Goal: Task Accomplishment & Management: Use online tool/utility

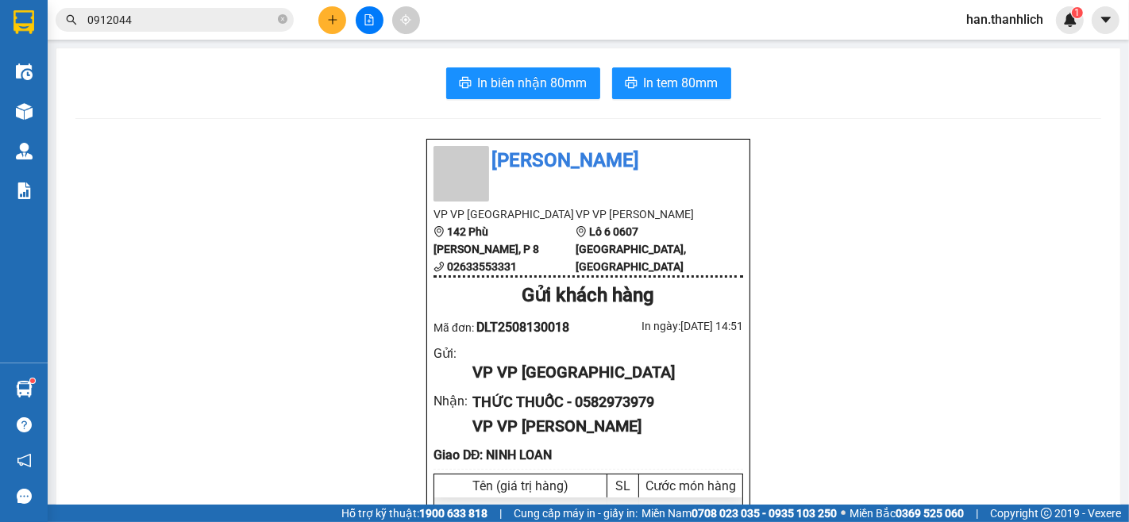
click at [325, 16] on button at bounding box center [332, 20] width 28 height 28
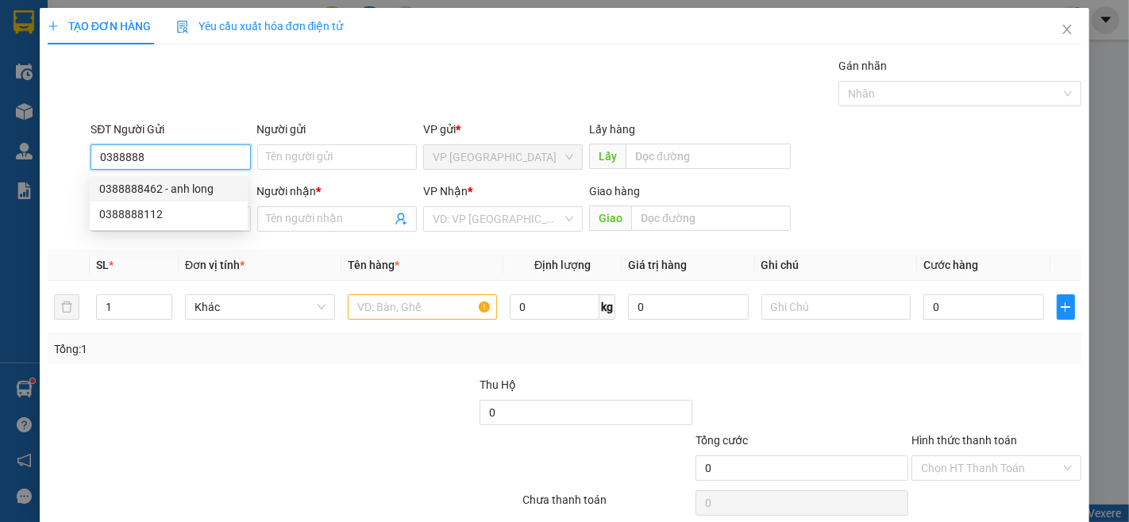
click at [191, 186] on div "0388888462 - anh long" at bounding box center [168, 188] width 139 height 17
type input "0388888462"
type input "anh long"
type input "09190003455"
type input "CHỊ PHƯỚC.11.8"
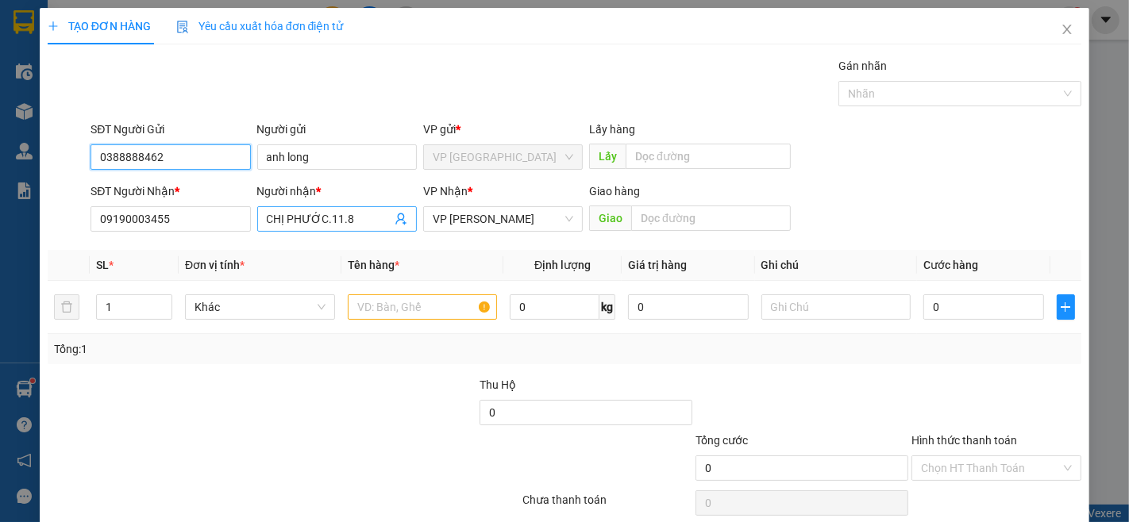
type input "0388888462"
click at [332, 225] on input "CHỊ PHƯỚC.11.8" at bounding box center [329, 218] width 125 height 17
click at [335, 226] on input "CHỊ PHƯỚC.11.8" at bounding box center [329, 218] width 125 height 17
type input "CHỊ PHƯỚC.13.8"
click at [393, 294] on div at bounding box center [423, 307] width 150 height 32
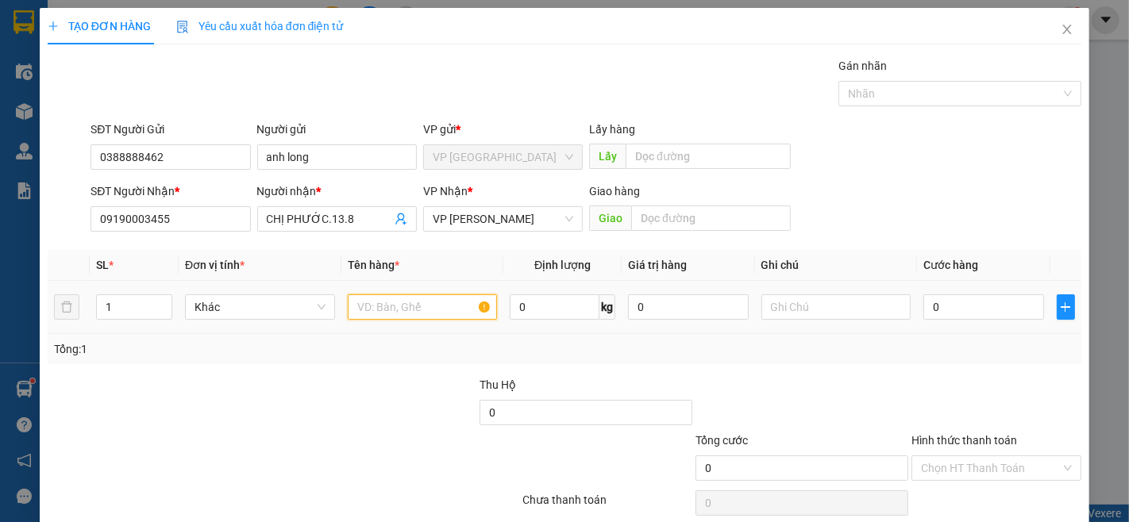
click at [392, 296] on input "text" at bounding box center [423, 306] width 150 height 25
type input "1 hồ sơ"
click at [955, 304] on input "0" at bounding box center [983, 306] width 120 height 25
type input "3"
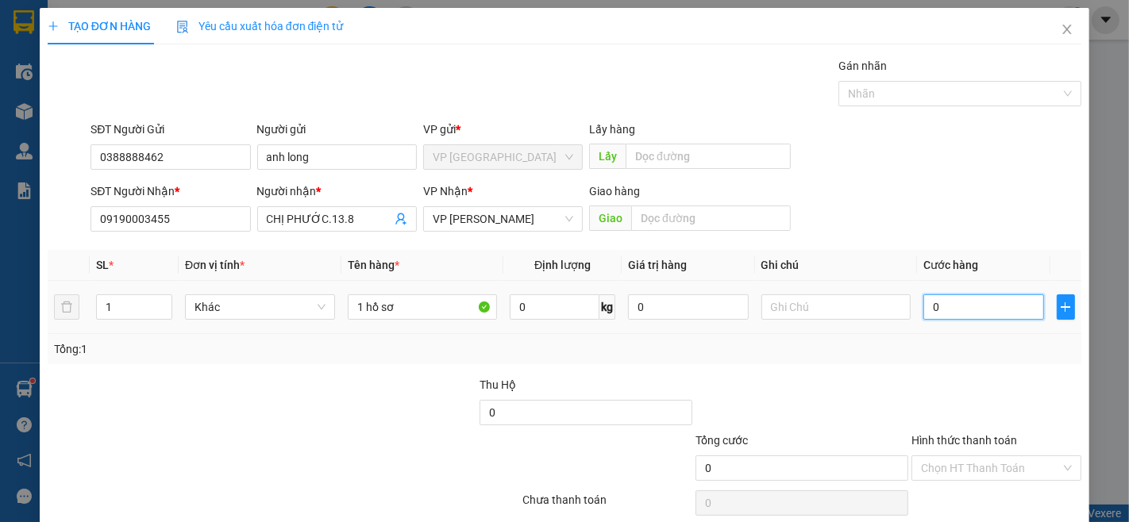
type input "3"
type input "30"
type input "300"
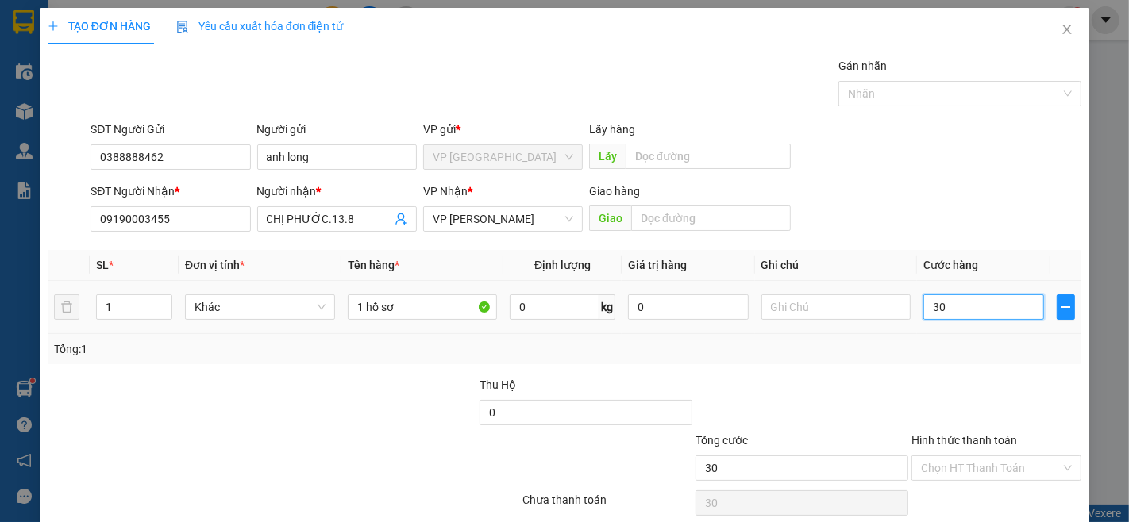
type input "300"
type input "3.000"
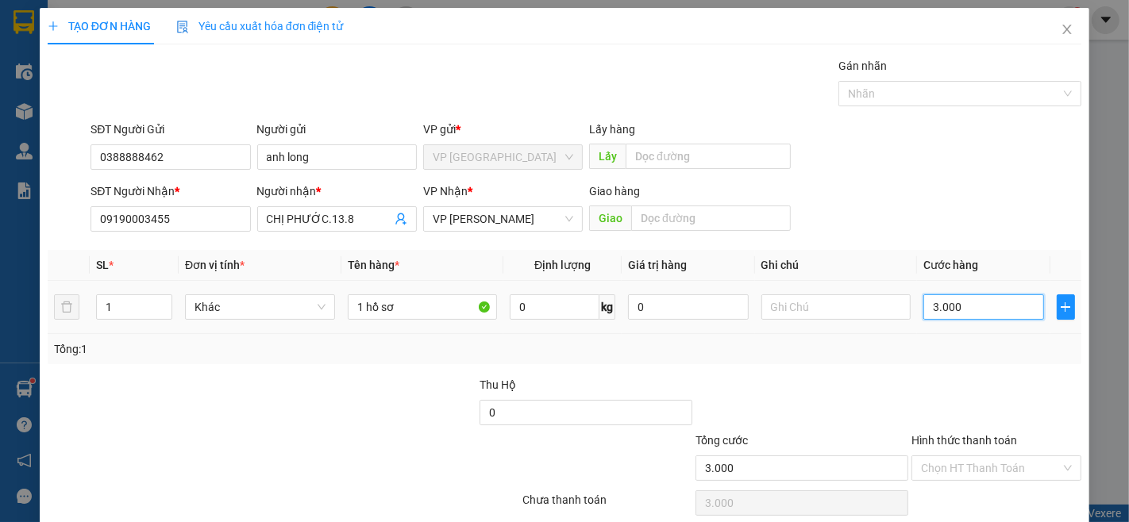
type input "30.000"
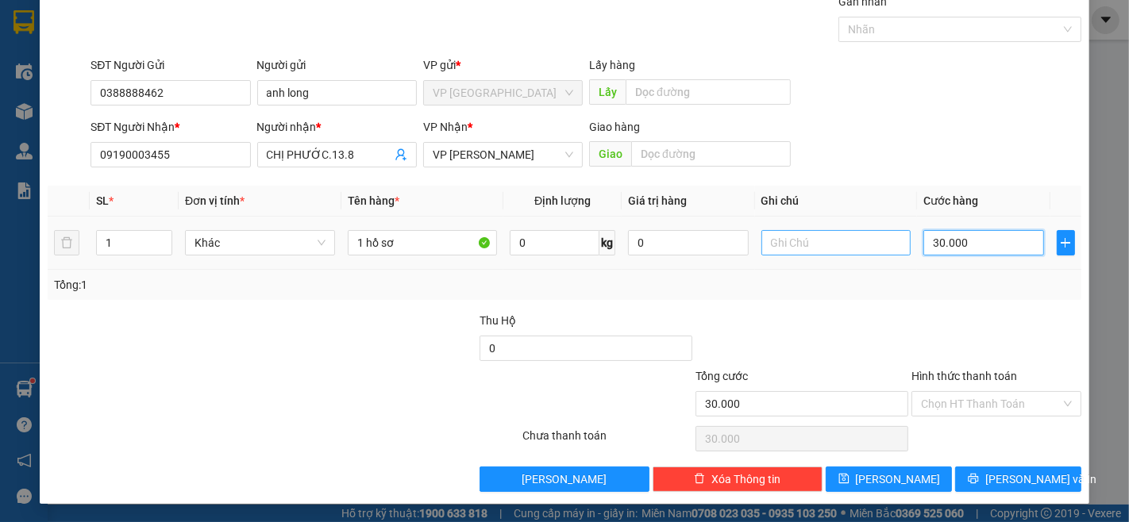
type input "30.000"
click at [841, 252] on input "text" at bounding box center [836, 242] width 150 height 25
type input "cước sau"
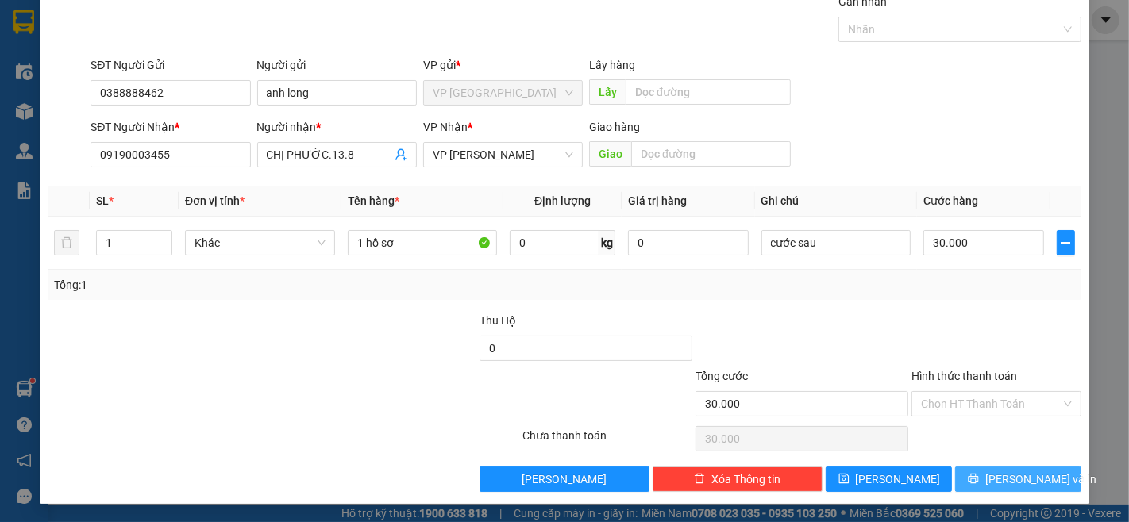
click at [1017, 467] on button "[PERSON_NAME] và In" at bounding box center [1018, 479] width 126 height 25
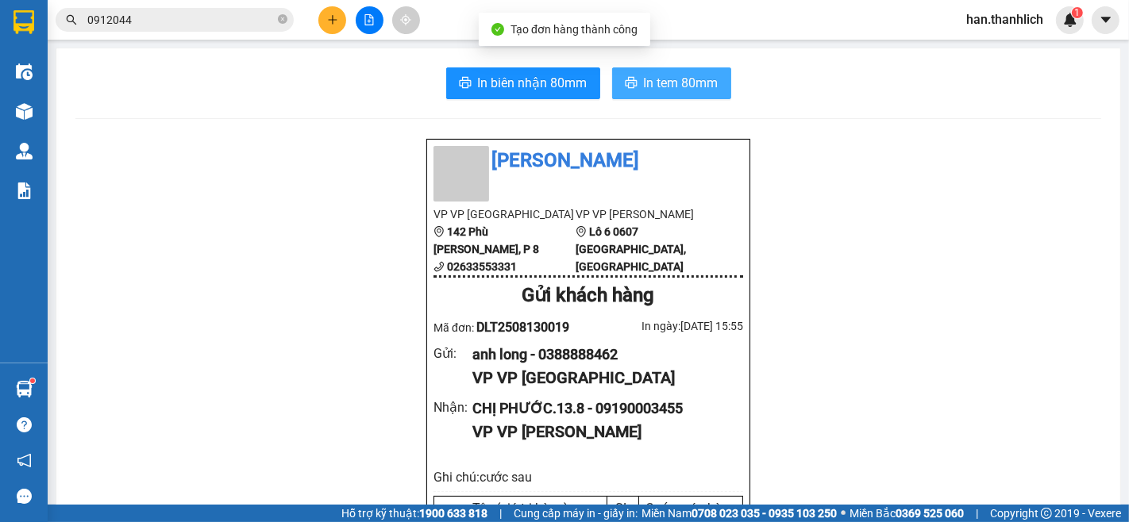
click at [683, 74] on span "In tem 80mm" at bounding box center [681, 83] width 75 height 20
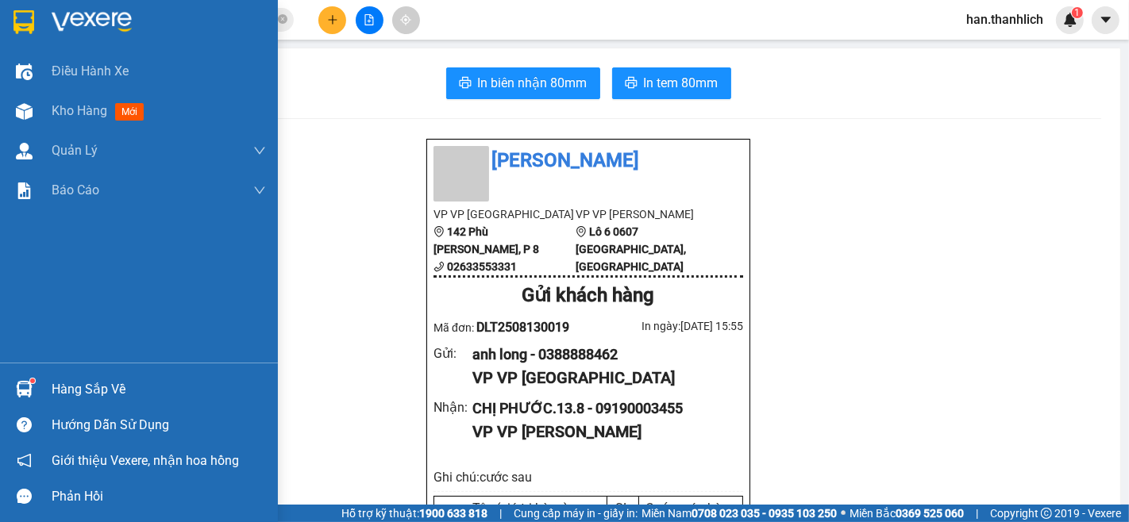
drag, startPoint x: 50, startPoint y: 390, endPoint x: 156, endPoint y: 375, distance: 106.6
click at [52, 392] on div "Hàng sắp về" at bounding box center [139, 389] width 278 height 36
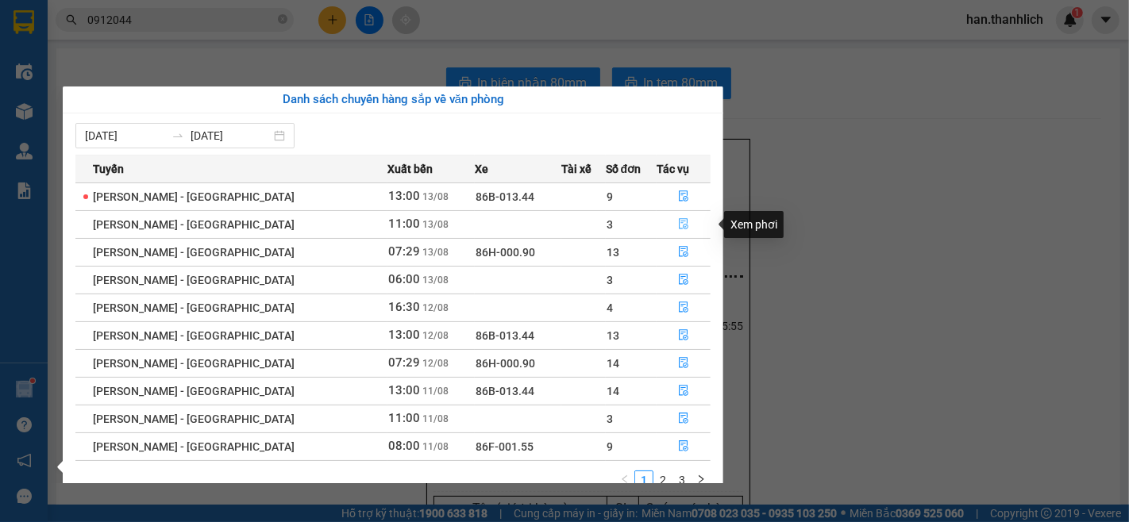
click at [679, 222] on icon "file-done" at bounding box center [684, 223] width 10 height 11
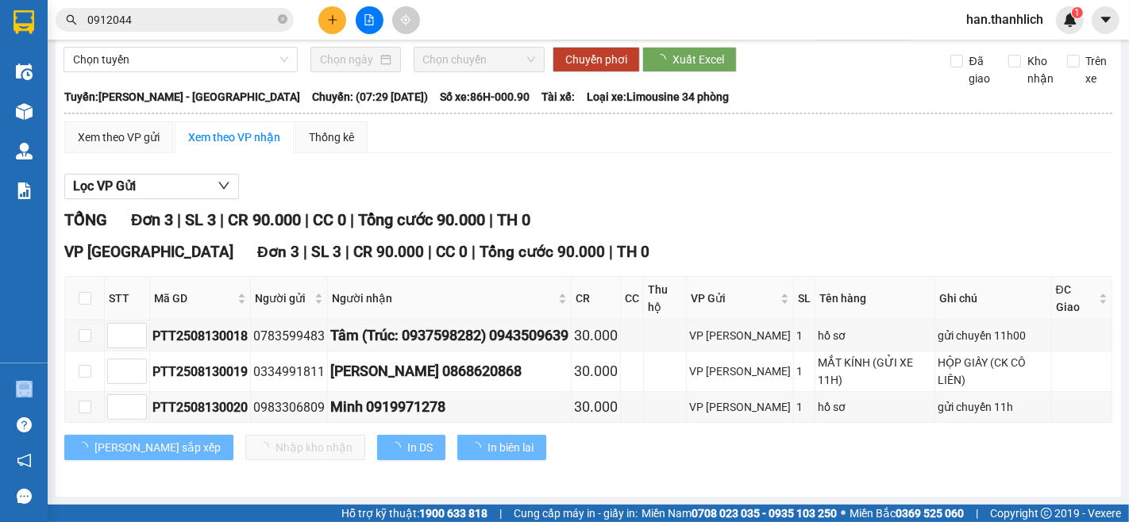
scroll to position [29, 0]
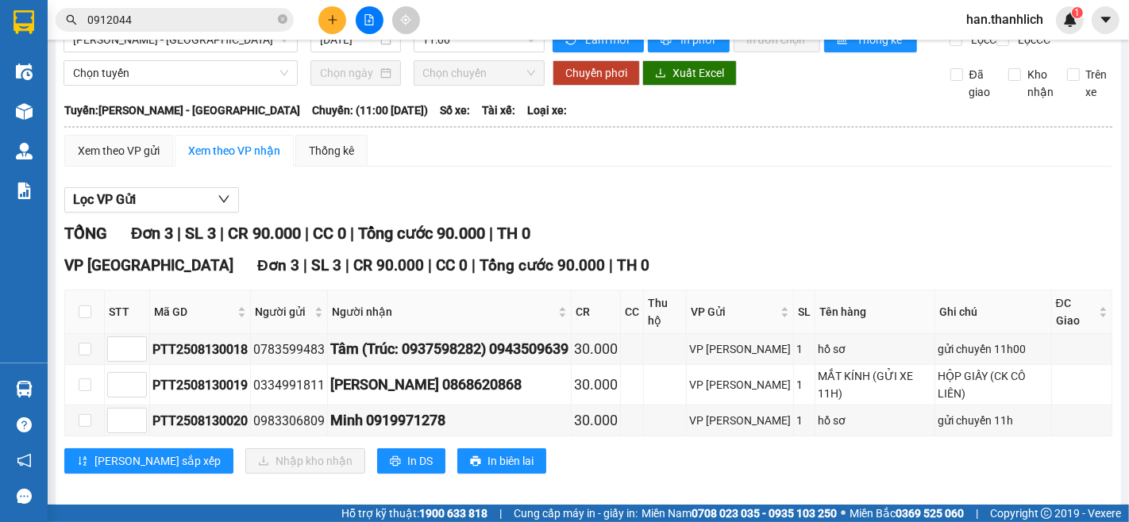
click at [649, 464] on div "VP [GEOGRAPHIC_DATA] 3 | SL 3 | CR 90.000 | CC 0 | Tổng cước 90.000 | TH 0 STT …" at bounding box center [588, 370] width 1048 height 232
click at [811, 464] on div "VP [GEOGRAPHIC_DATA] 3 | SL 3 | CR 90.000 | CC 0 | Tổng cước 90.000 | TH 0 STT …" at bounding box center [588, 370] width 1048 height 232
click at [337, 25] on icon "plus" at bounding box center [332, 19] width 11 height 11
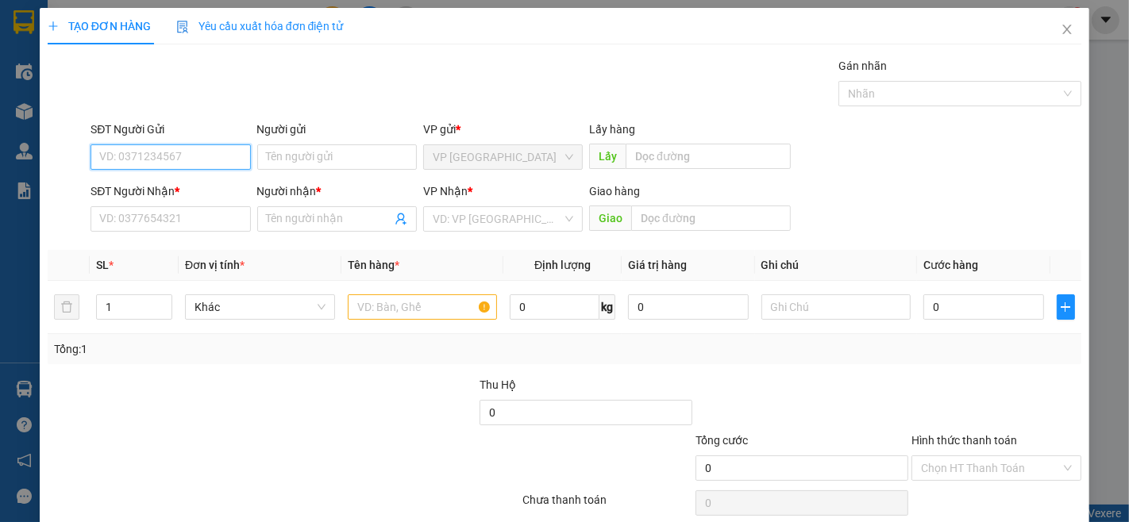
click at [144, 155] on input "SĐT Người Gửi" at bounding box center [170, 156] width 160 height 25
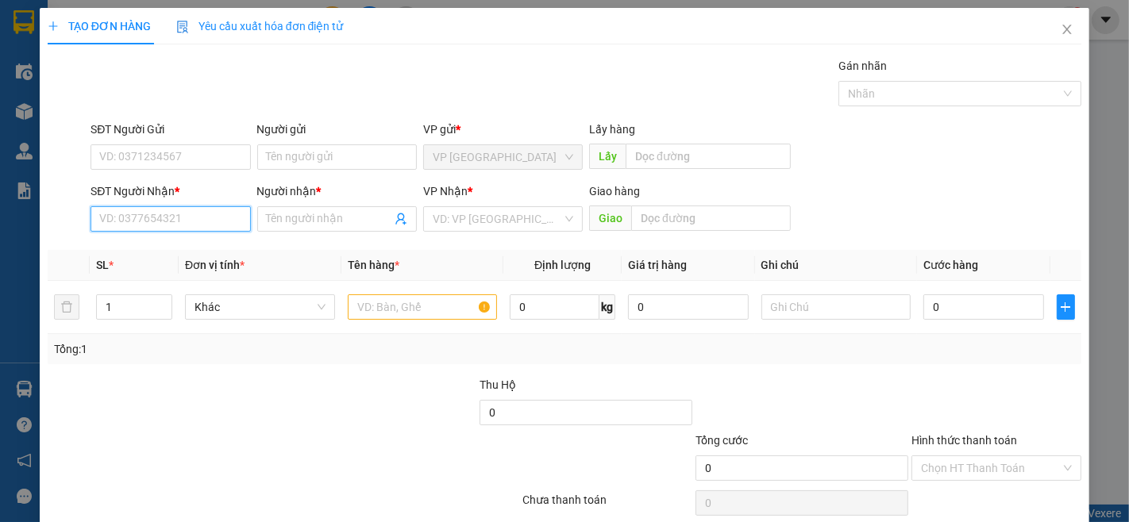
click at [193, 210] on input "SĐT Người Nhận *" at bounding box center [170, 218] width 160 height 25
type input "0977755537"
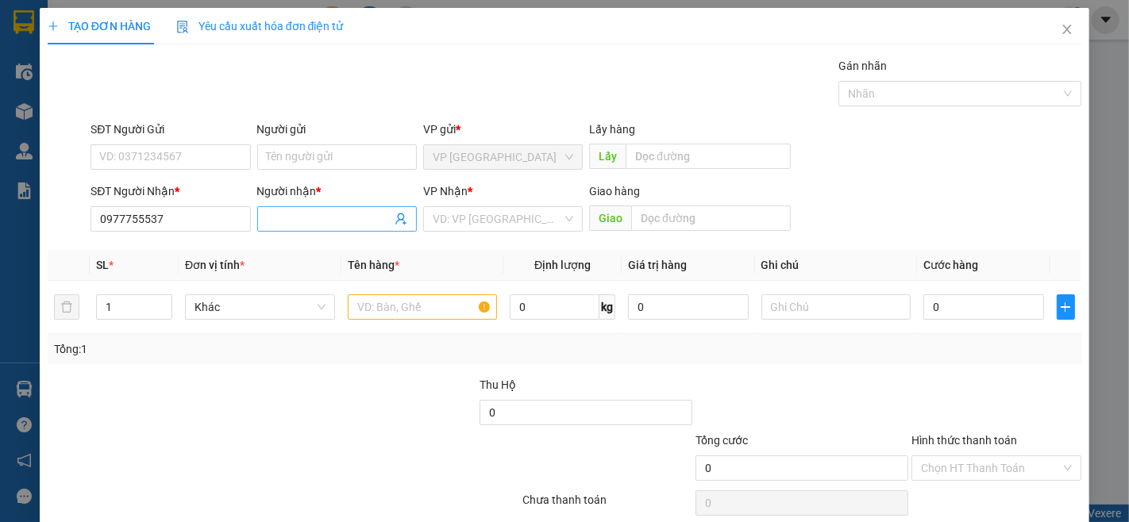
click at [317, 216] on input "Người nhận *" at bounding box center [329, 218] width 125 height 17
type input "[PERSON_NAME]"
click at [472, 219] on input "search" at bounding box center [497, 219] width 129 height 24
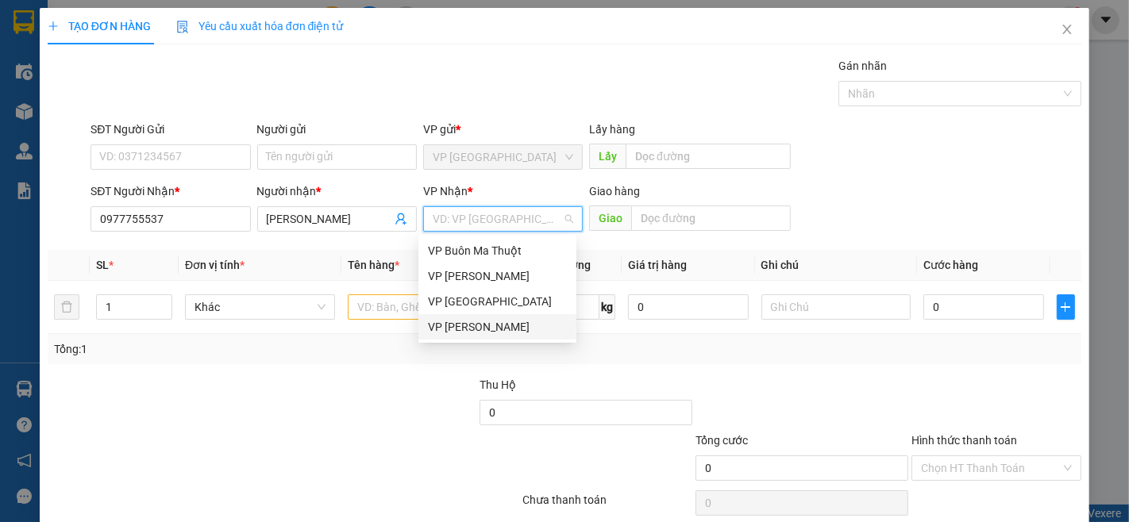
drag, startPoint x: 480, startPoint y: 326, endPoint x: 383, endPoint y: 303, distance: 100.3
click at [479, 326] on div "VP [PERSON_NAME]" at bounding box center [497, 326] width 139 height 17
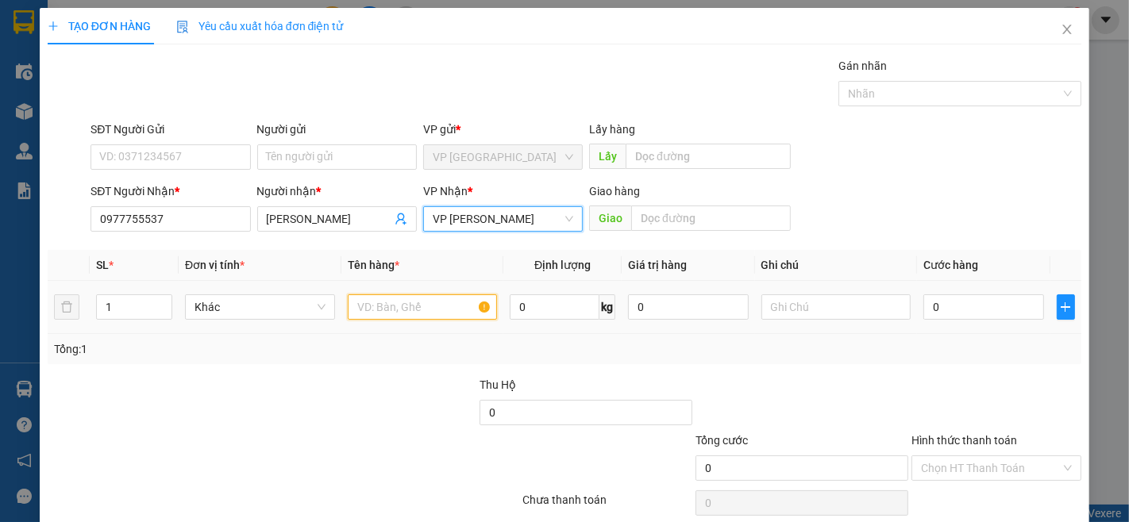
click at [387, 302] on input "text" at bounding box center [423, 306] width 150 height 25
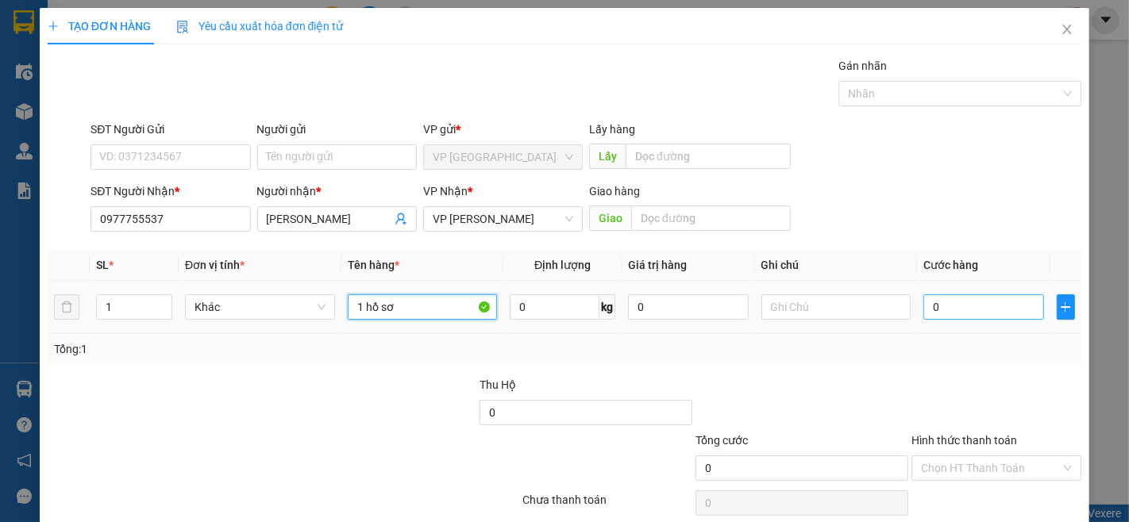
type input "1 hồ sơ"
click at [930, 310] on input "0" at bounding box center [983, 306] width 120 height 25
type input "3"
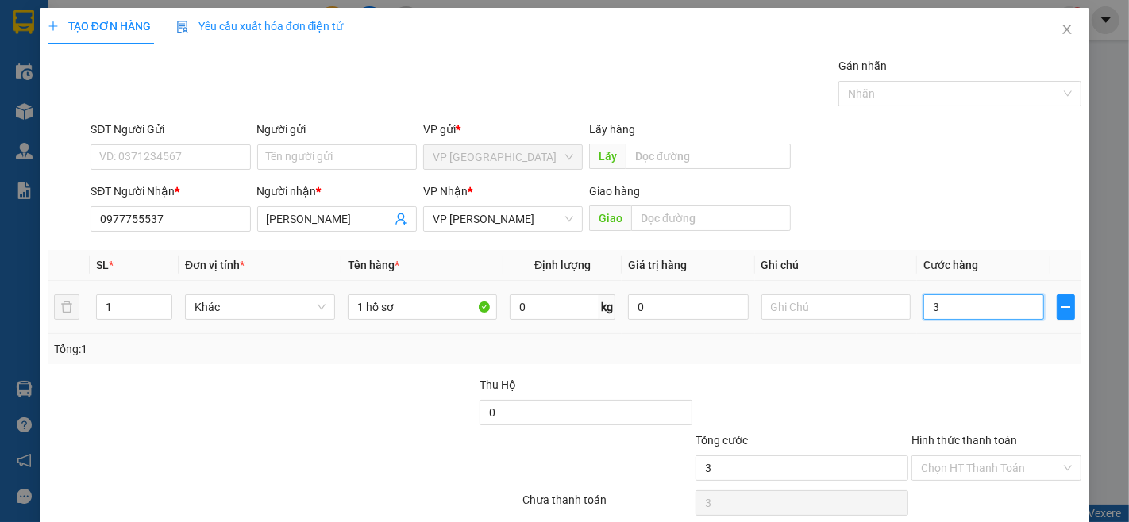
type input "30"
type input "300"
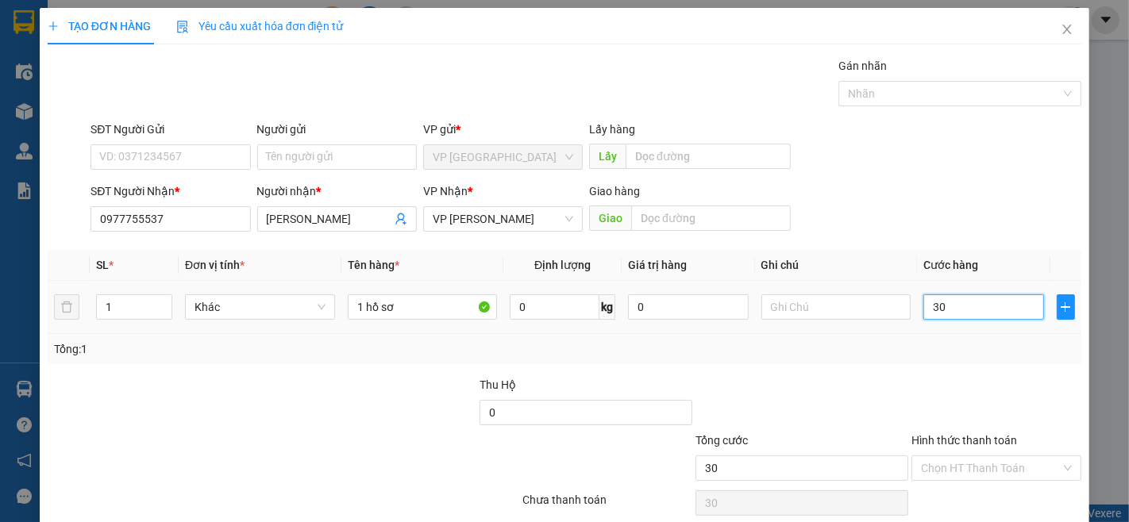
type input "300"
type input "3.000"
type input "30.000"
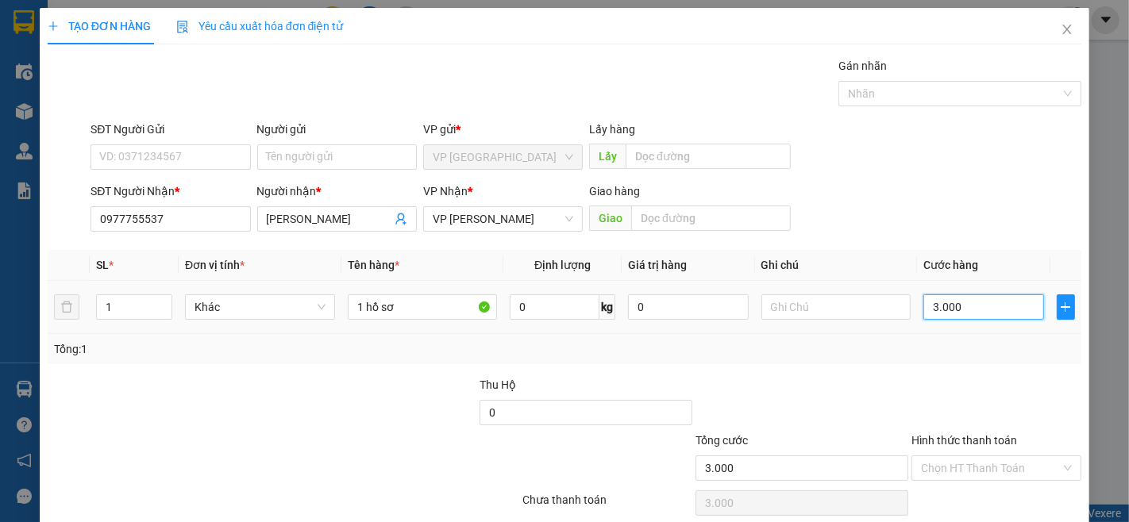
type input "30.000"
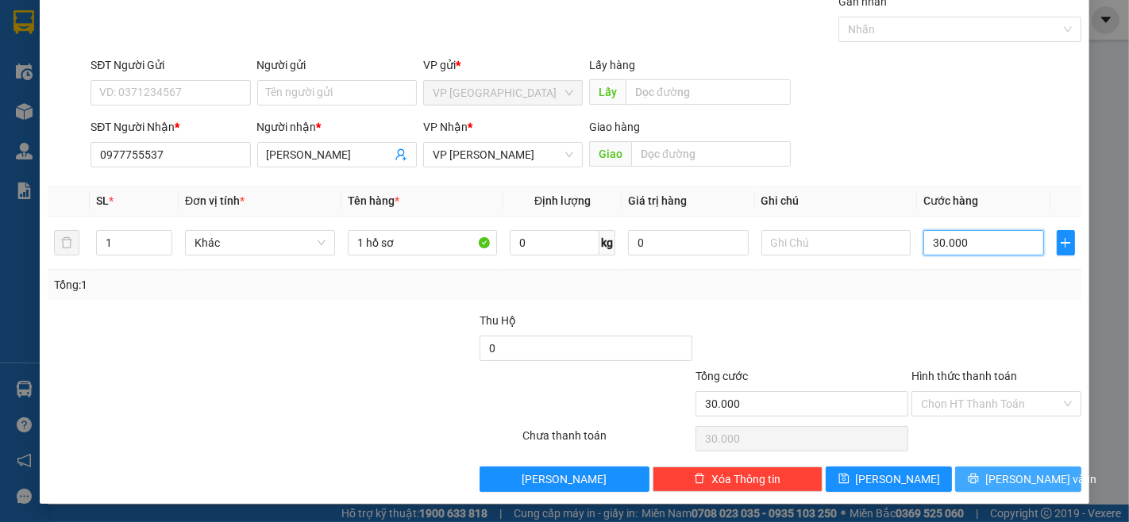
type input "30.000"
click at [1028, 488] on button "[PERSON_NAME] và In" at bounding box center [1018, 479] width 126 height 25
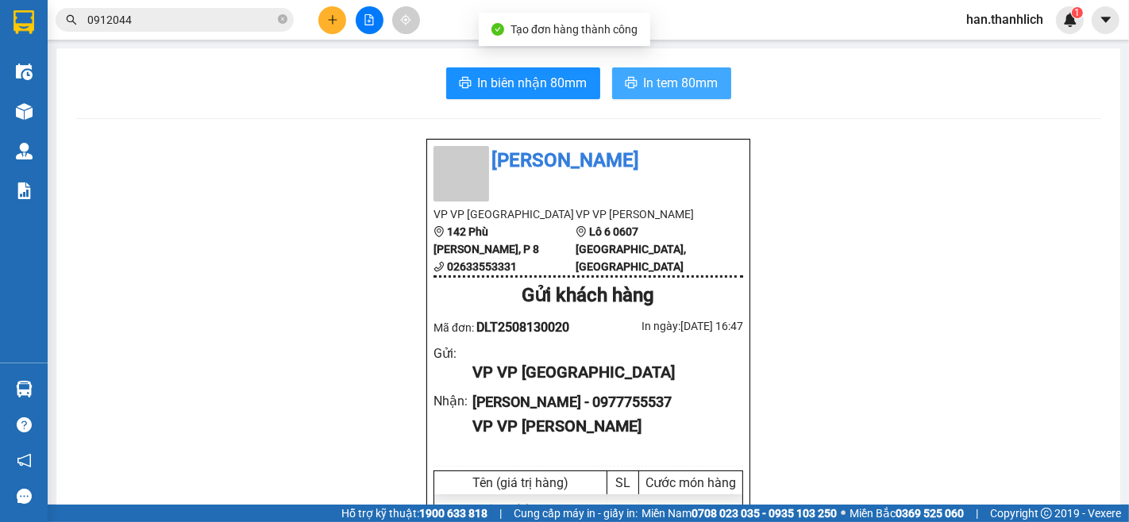
click at [664, 98] on button "In tem 80mm" at bounding box center [671, 83] width 119 height 32
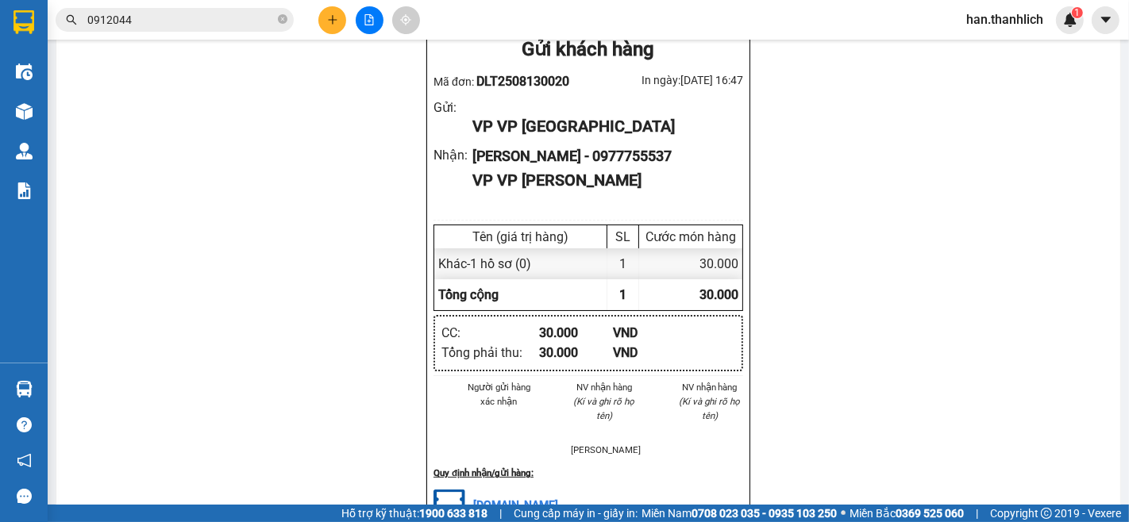
scroll to position [264, 0]
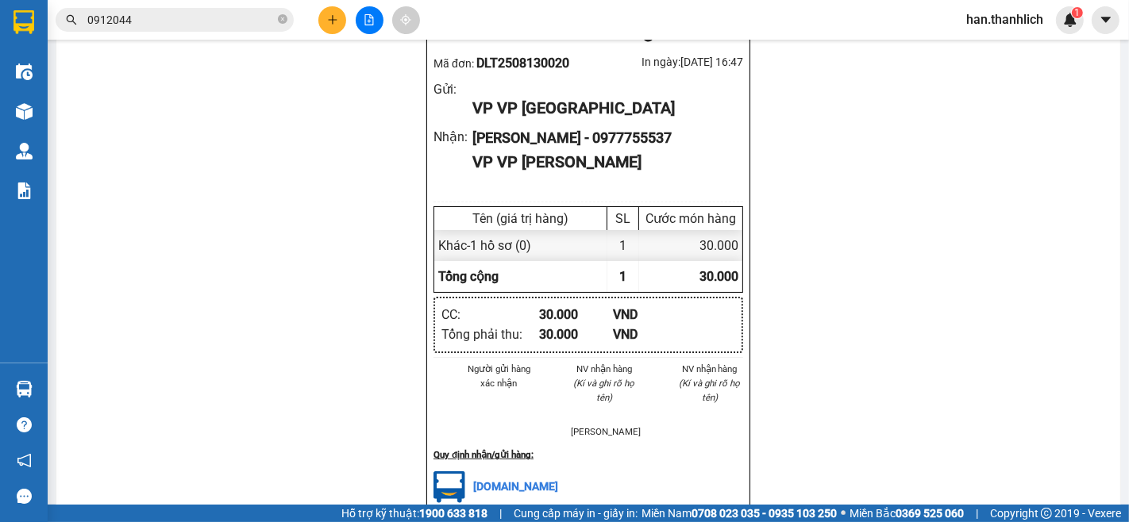
click at [332, 206] on div "Thanh Lịch VP VP Đà Lạt 142 Phù [PERSON_NAME], P 8 02633553331 VP VP [PERSON_NA…" at bounding box center [587, 400] width 1025 height 1053
click at [317, 8] on div at bounding box center [369, 20] width 119 height 28
click at [331, 21] on icon "plus" at bounding box center [332, 19] width 11 height 11
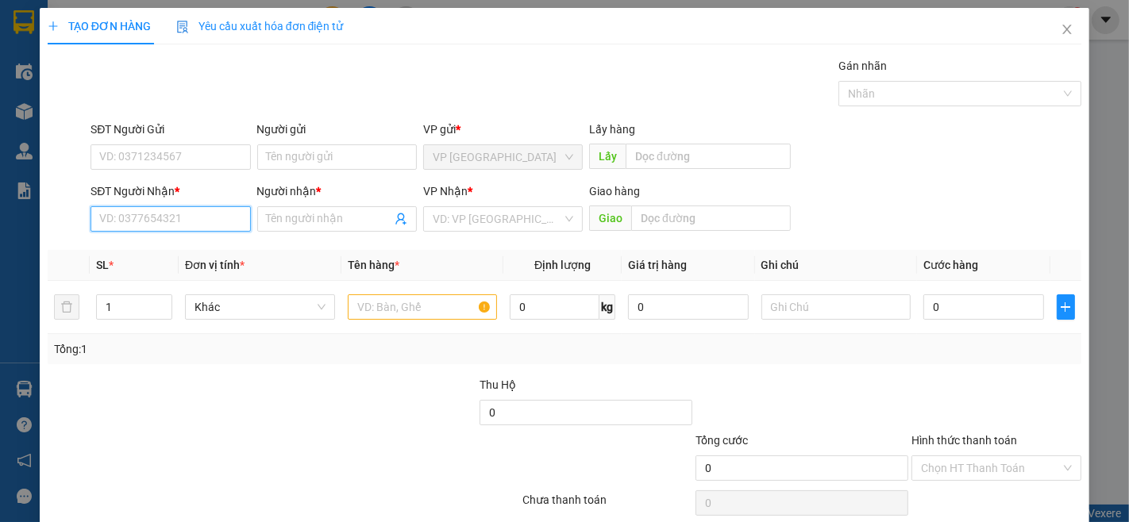
click at [173, 223] on input "SĐT Người Nhận *" at bounding box center [170, 218] width 160 height 25
click at [168, 228] on input "SĐT Người Nhận *" at bounding box center [170, 218] width 160 height 25
type input "0918043743"
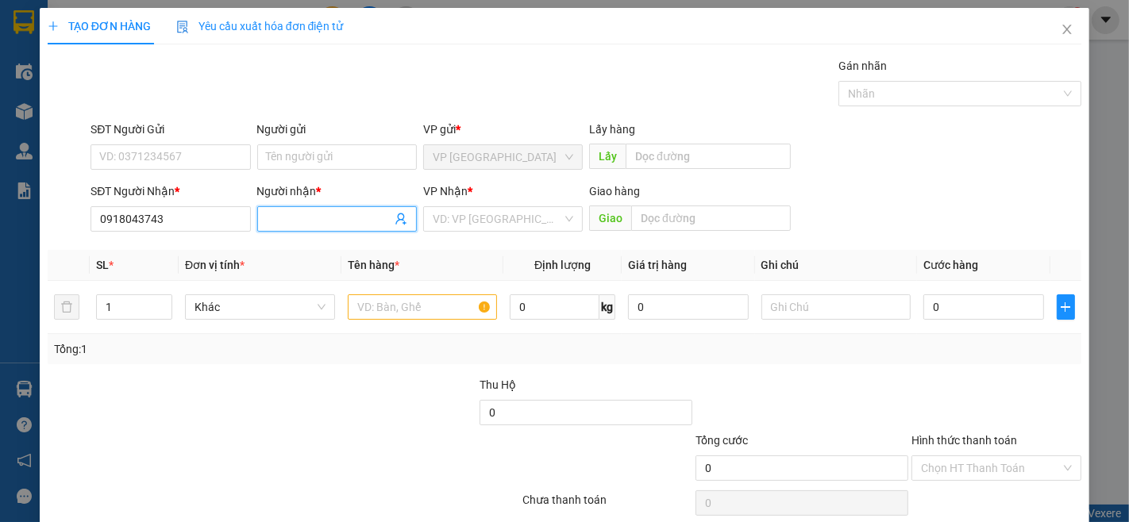
click at [257, 212] on span at bounding box center [337, 218] width 160 height 25
type input "[PERSON_NAME]"
click at [163, 153] on input "SĐT Người Gửi" at bounding box center [170, 156] width 160 height 25
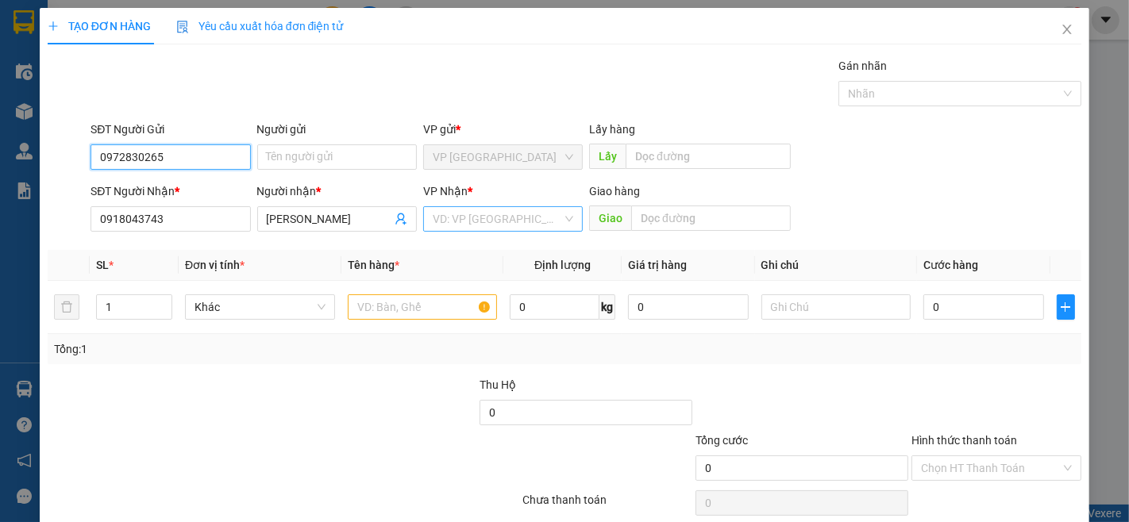
type input "0972830265"
click at [493, 224] on input "search" at bounding box center [497, 219] width 129 height 24
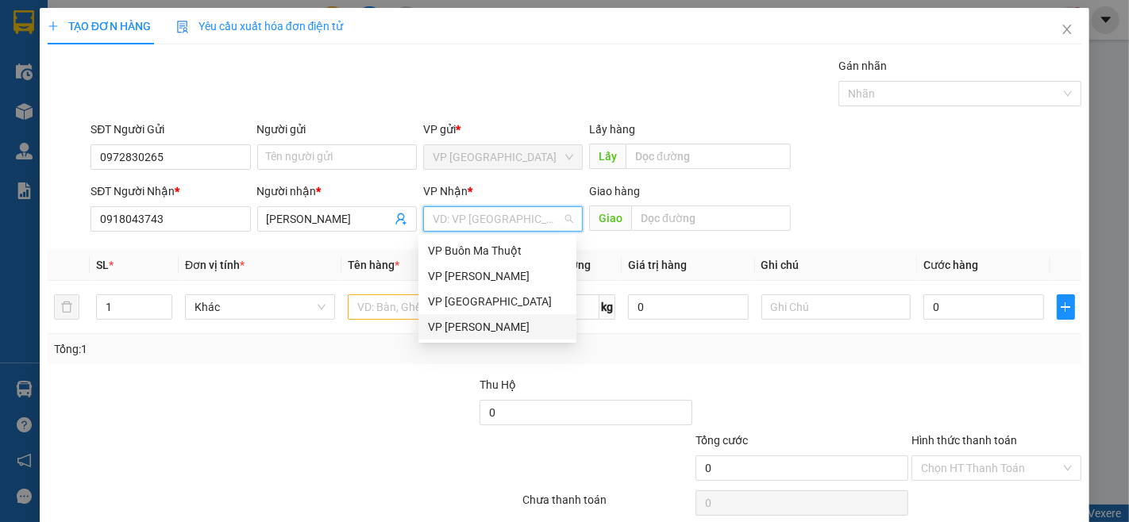
click at [479, 325] on div "VP [PERSON_NAME]" at bounding box center [497, 326] width 139 height 17
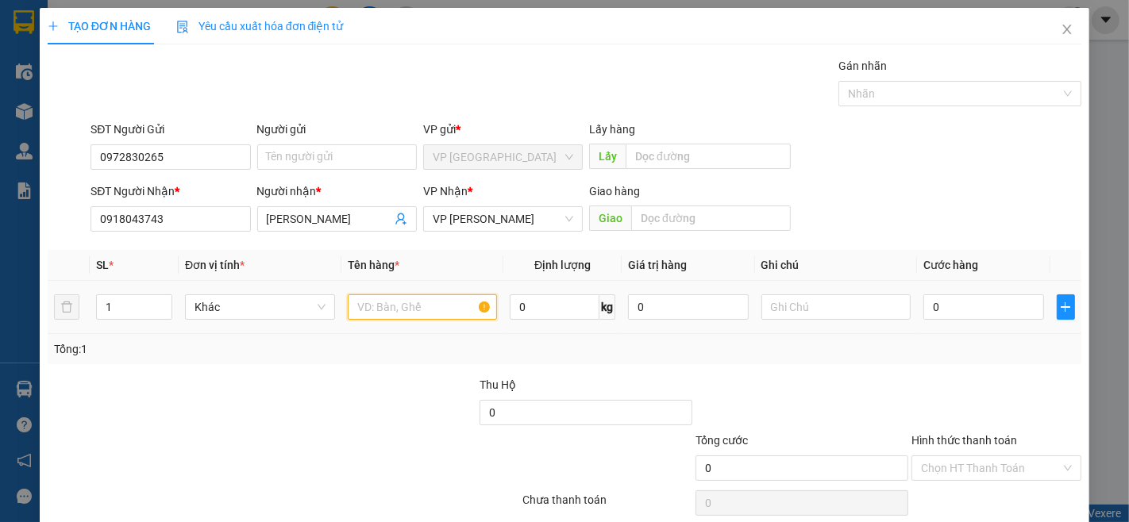
click at [370, 297] on input "text" at bounding box center [423, 306] width 150 height 25
type input "1 hồ sơ"
click at [965, 305] on input "0" at bounding box center [983, 306] width 120 height 25
type input "3"
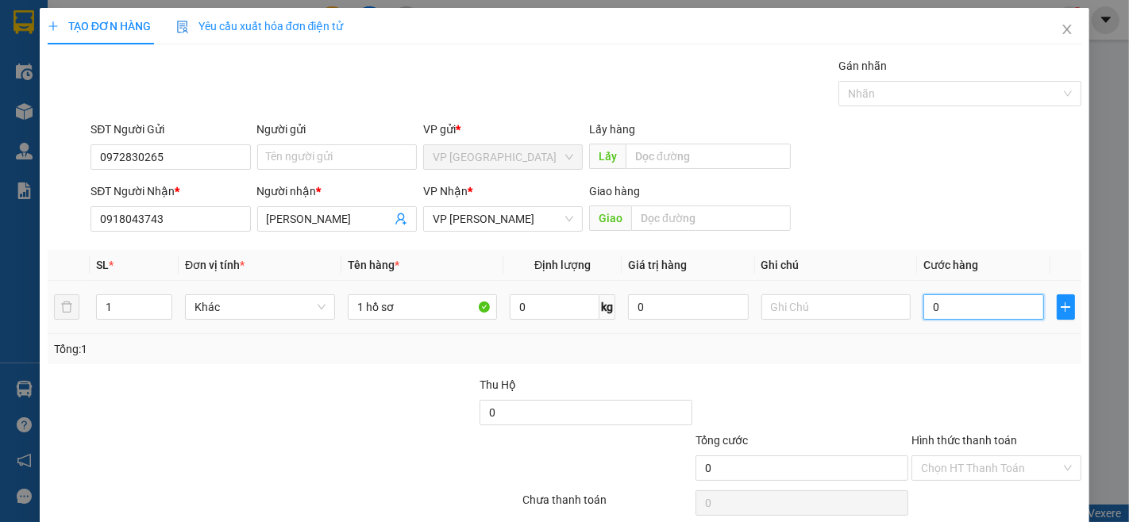
type input "3"
type input "30"
type input "300"
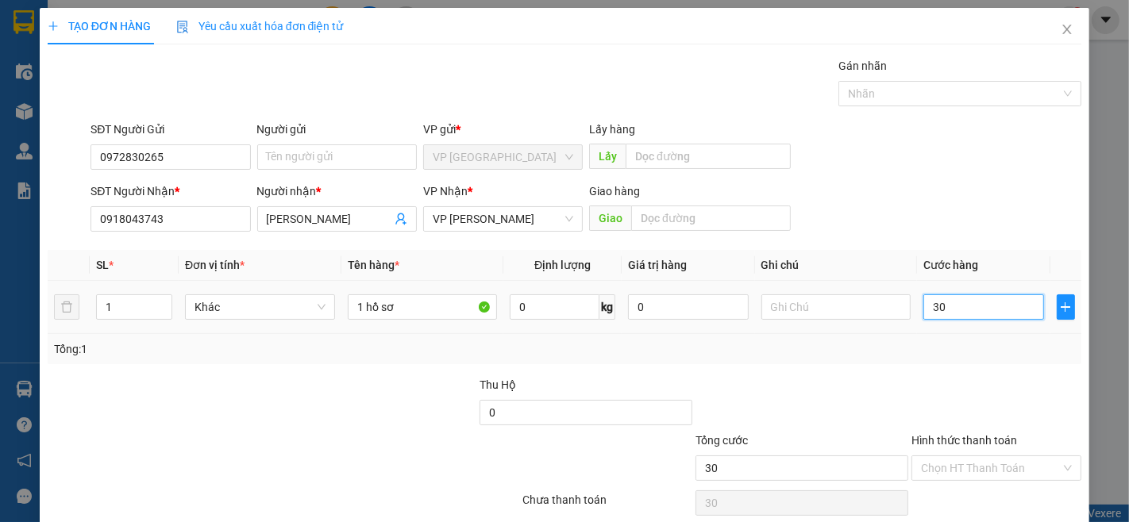
type input "300"
type input "3.000"
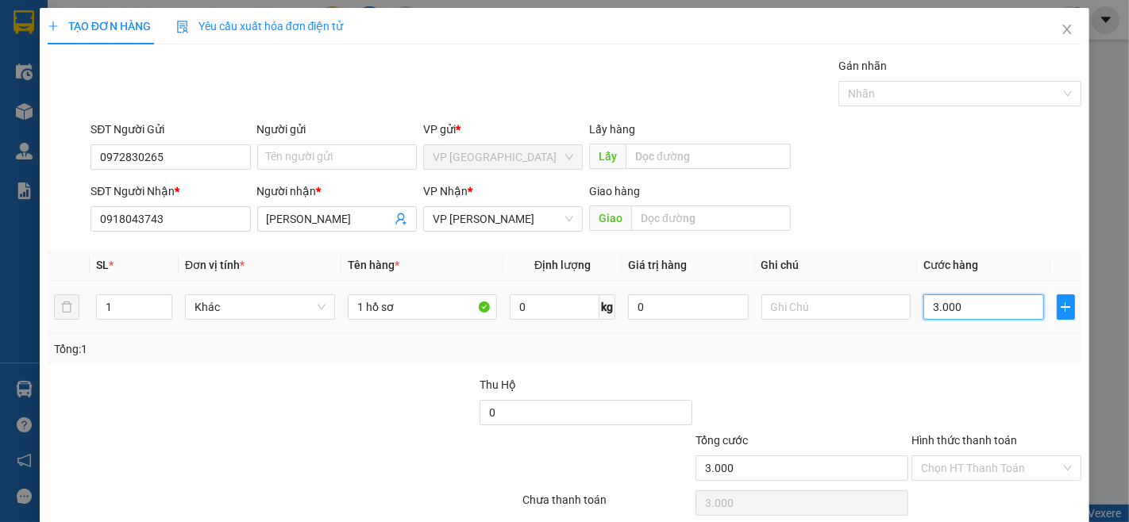
type input "30.000"
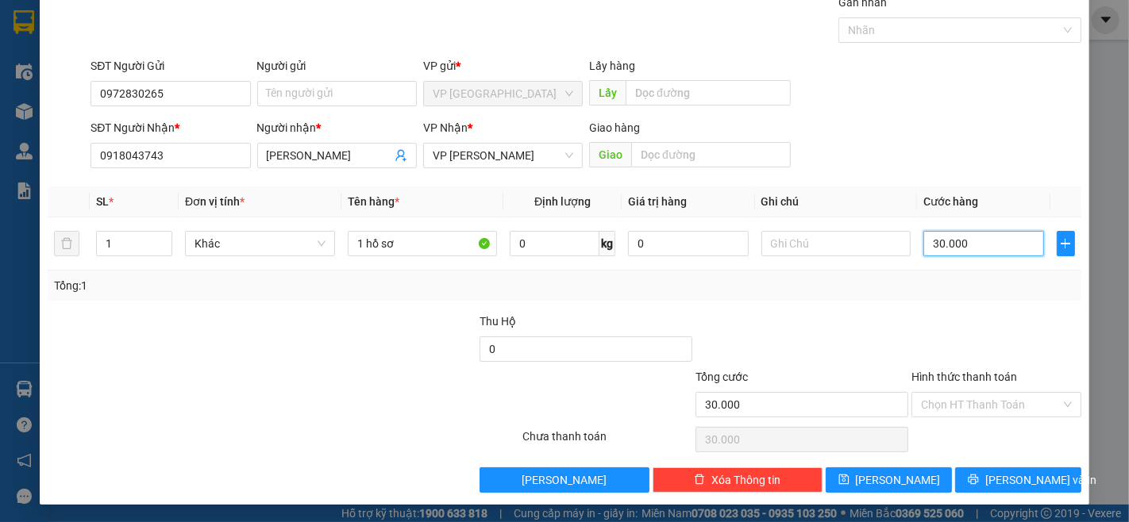
scroll to position [64, 0]
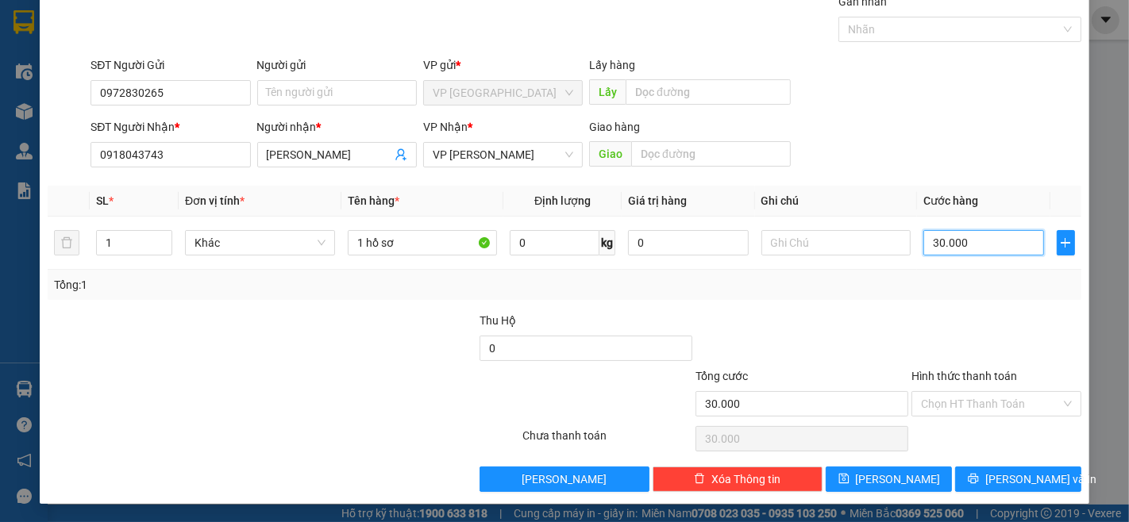
type input "30.000"
click at [1011, 352] on div at bounding box center [996, 340] width 173 height 56
click at [969, 401] on input "Hình thức thanh toán" at bounding box center [991, 404] width 140 height 24
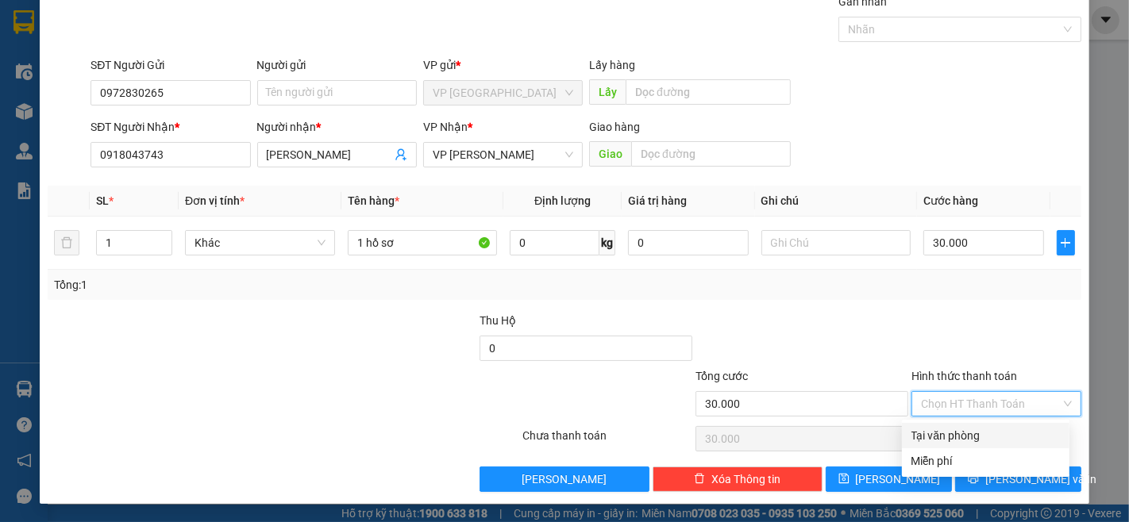
drag, startPoint x: 962, startPoint y: 433, endPoint x: 973, endPoint y: 446, distance: 16.9
click at [962, 434] on div "Tại văn phòng" at bounding box center [985, 435] width 148 height 17
type input "0"
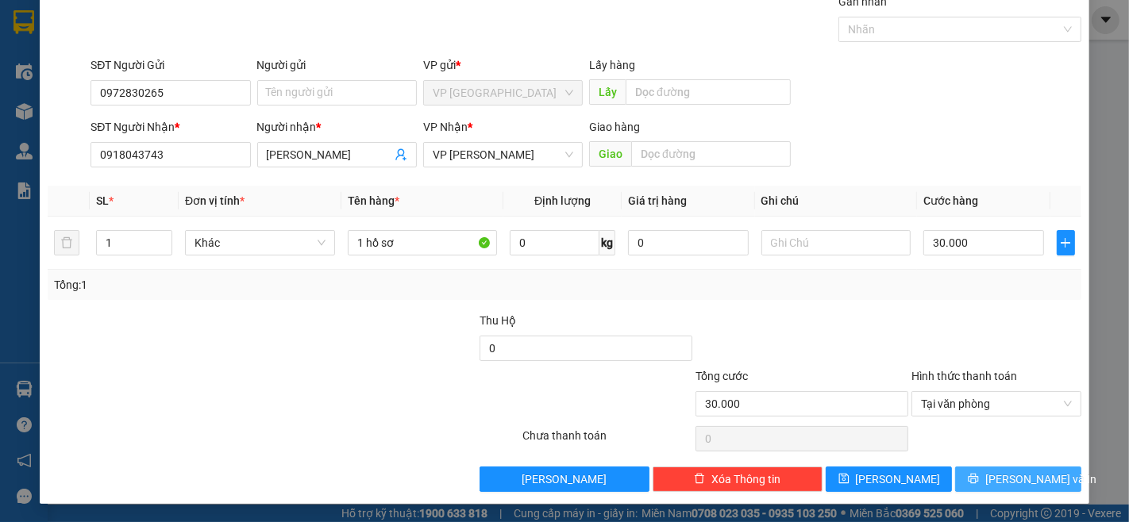
click at [1008, 486] on span "[PERSON_NAME] và In" at bounding box center [1040, 479] width 111 height 17
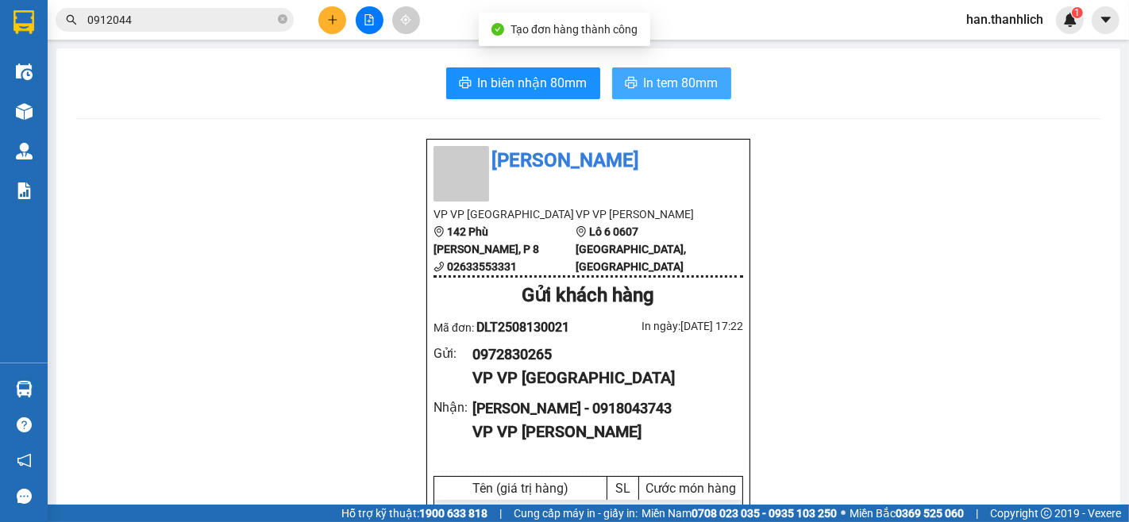
click at [637, 94] on button "In tem 80mm" at bounding box center [671, 83] width 119 height 32
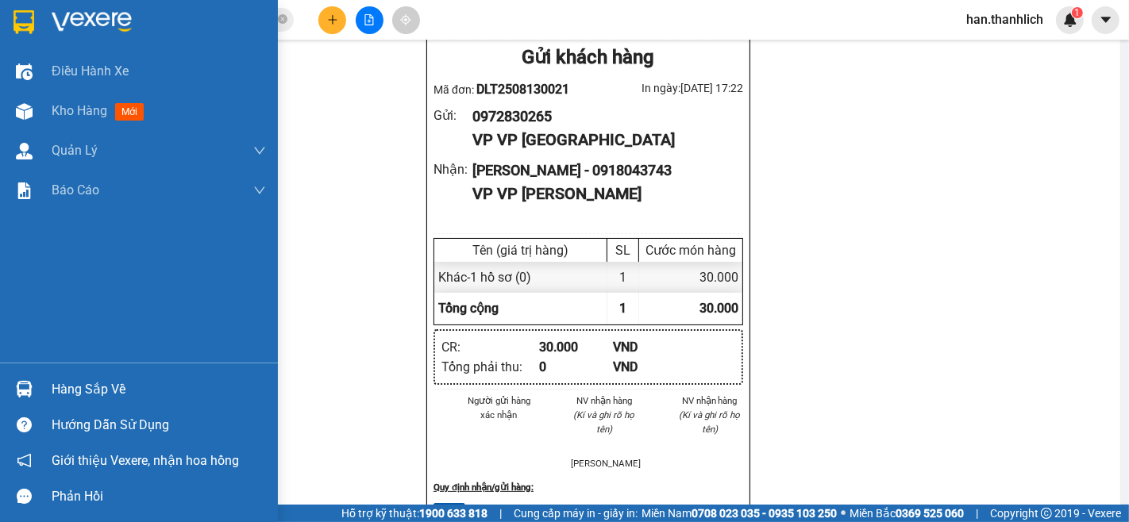
scroll to position [264, 0]
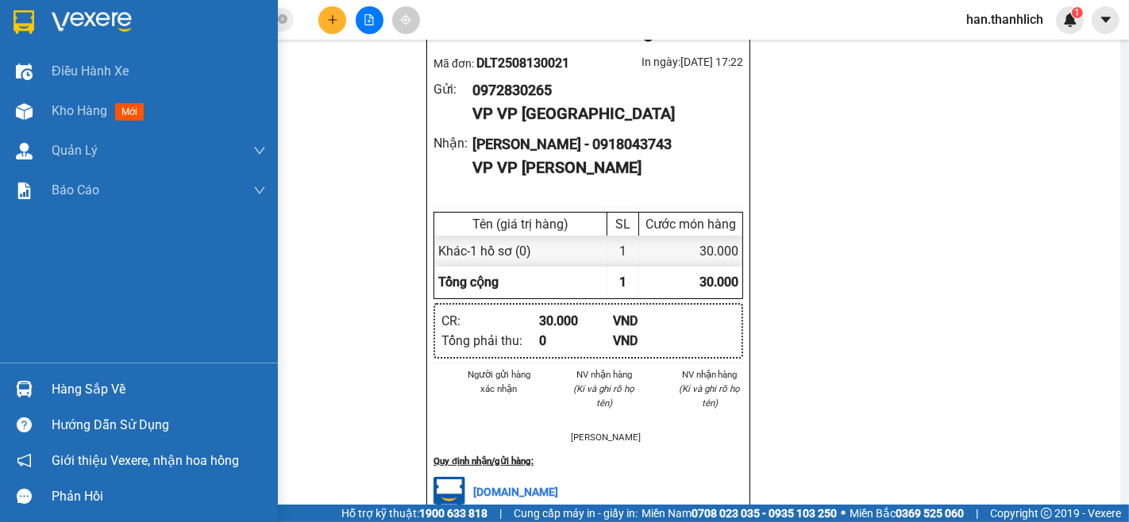
click at [83, 391] on div "Hàng sắp về" at bounding box center [159, 390] width 214 height 24
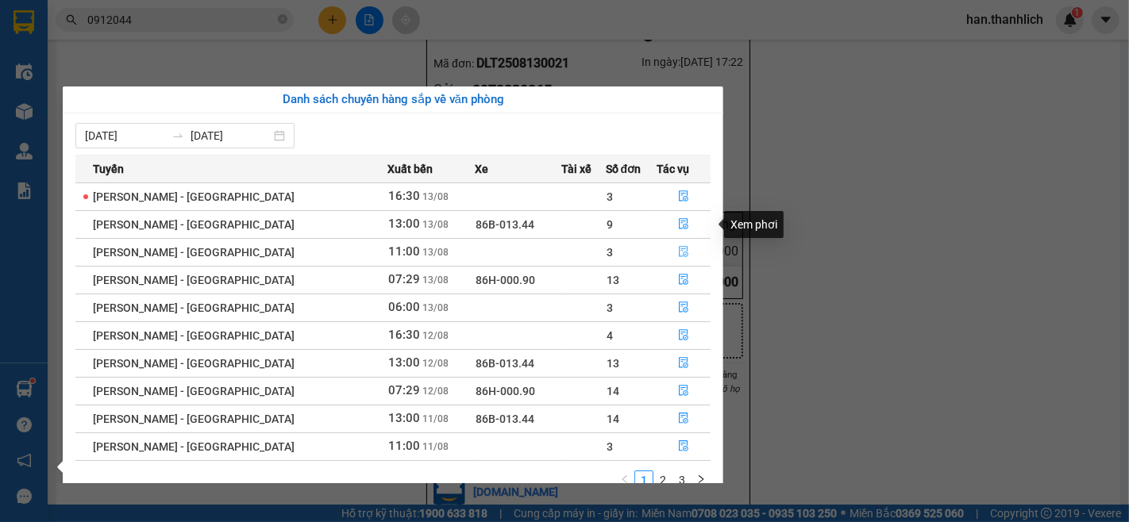
click at [678, 247] on icon "file-done" at bounding box center [683, 251] width 11 height 11
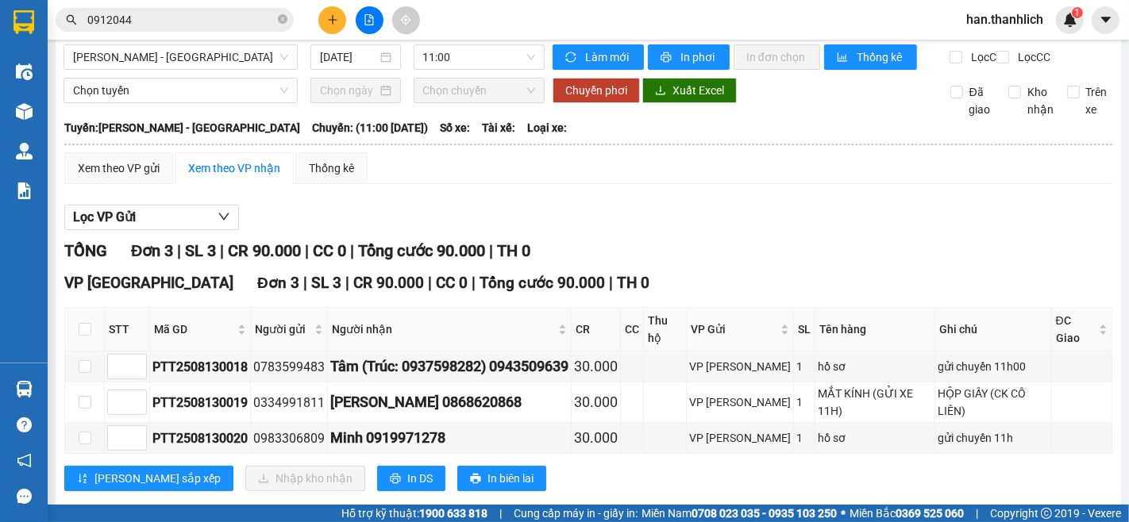
scroll to position [29, 0]
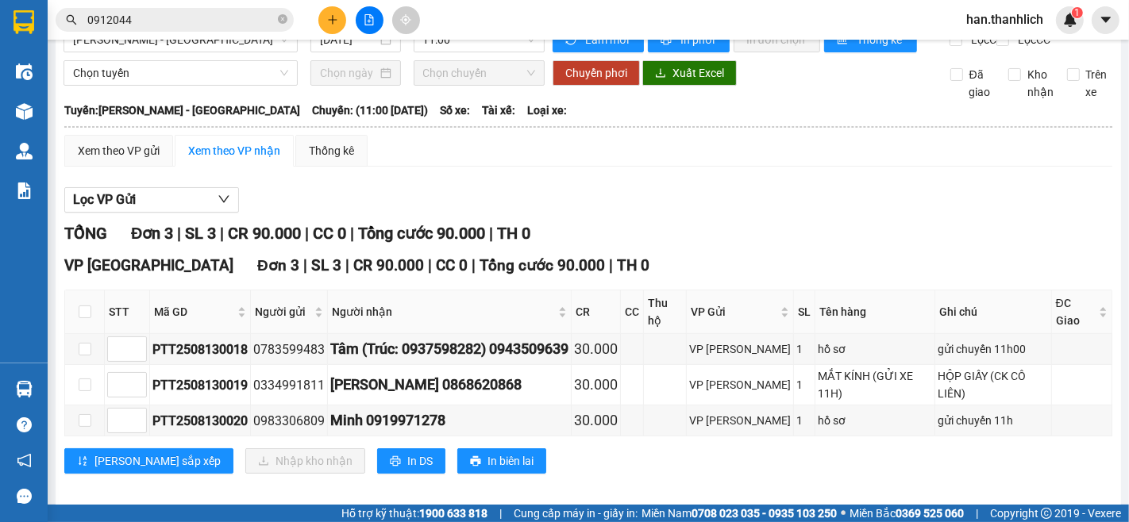
drag, startPoint x: 87, startPoint y: 383, endPoint x: 532, endPoint y: 195, distance: 482.6
click at [567, 187] on section "Kết quả tìm kiếm ( 3 ) Bộ lọc Mã ĐH Trạng thái Món hàng Thu hộ Tổng cước Chưa c…" at bounding box center [564, 261] width 1129 height 522
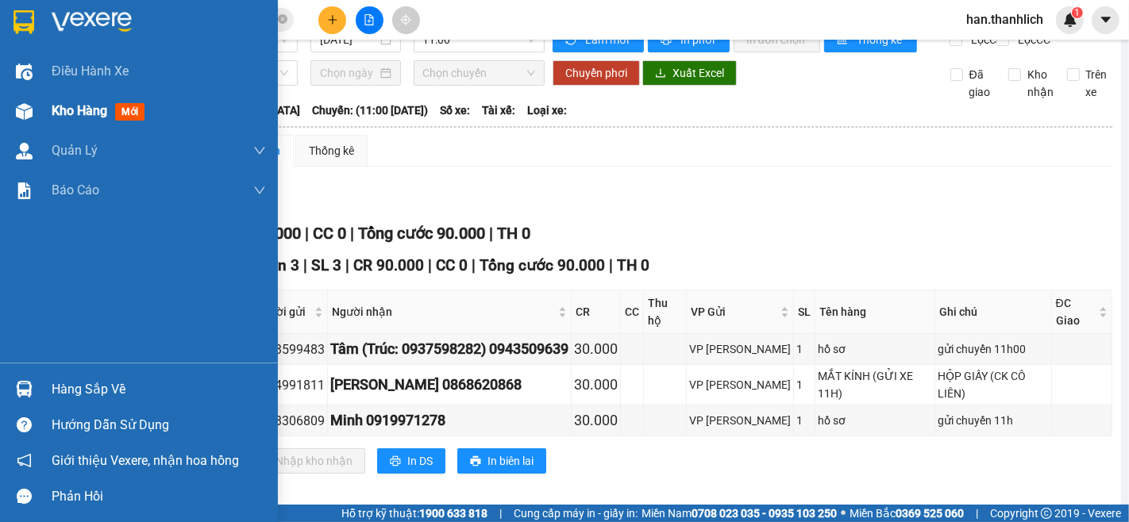
click at [91, 104] on span "Kho hàng" at bounding box center [80, 110] width 56 height 15
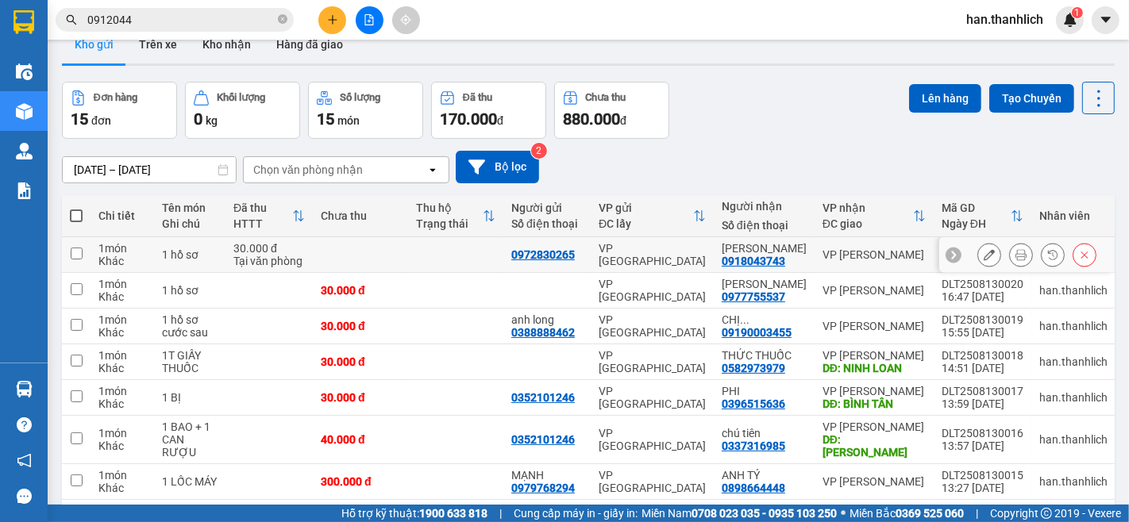
click at [344, 240] on td at bounding box center [360, 255] width 95 height 36
checkbox input "true"
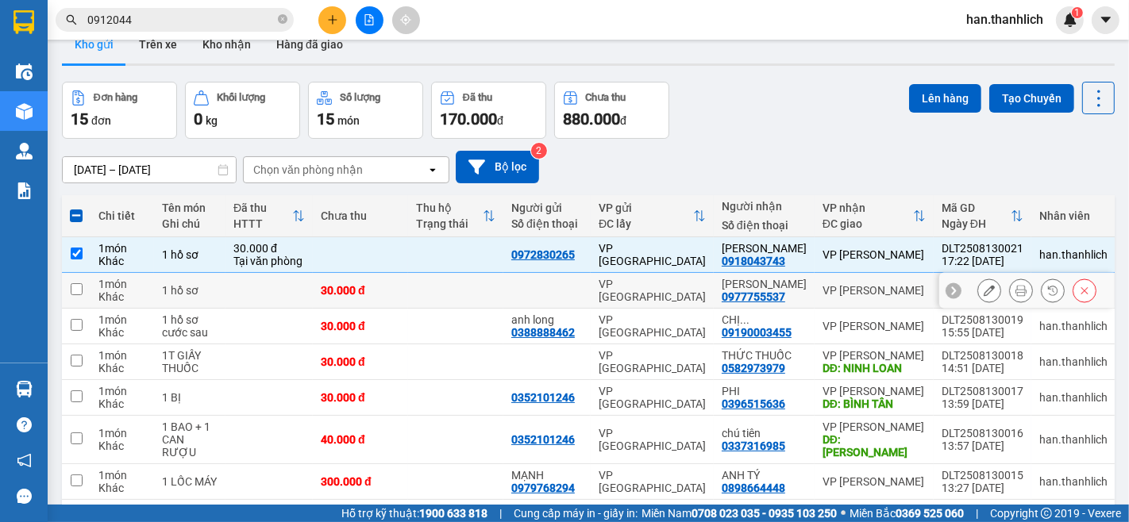
click at [441, 288] on td at bounding box center [455, 291] width 95 height 36
checkbox input "true"
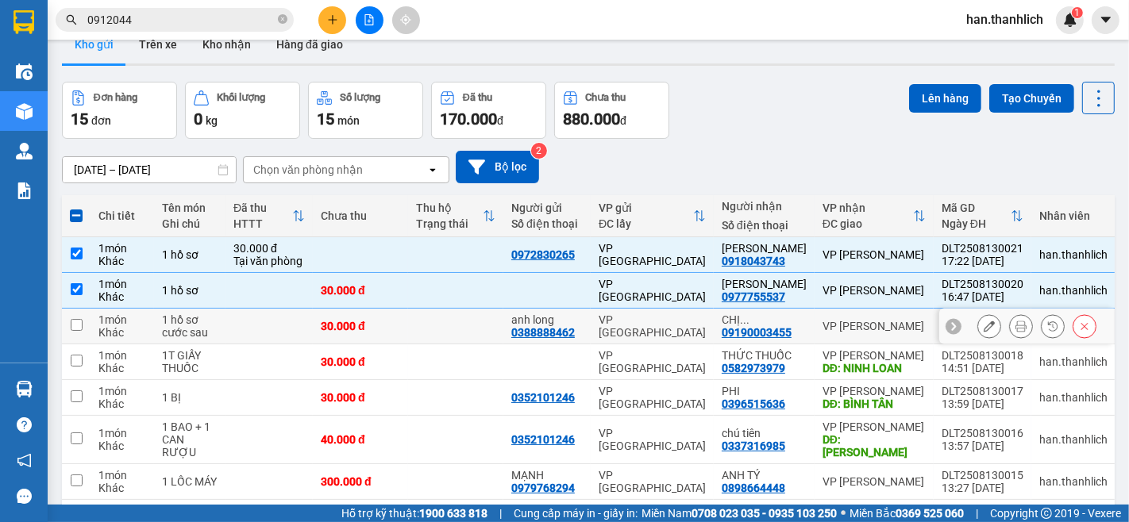
click at [448, 334] on td at bounding box center [455, 327] width 95 height 36
checkbox input "true"
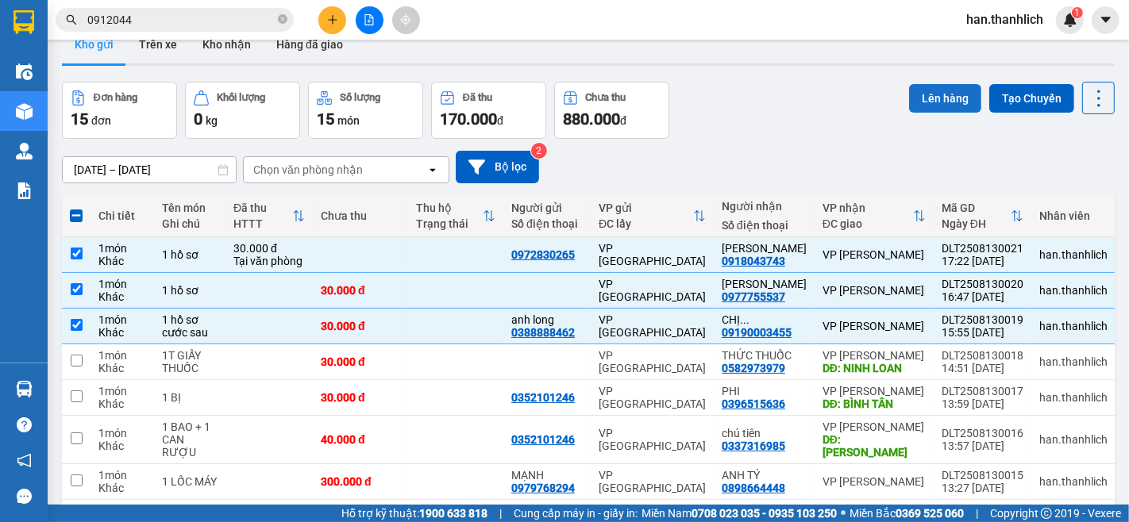
click at [940, 84] on button "Lên hàng" at bounding box center [945, 98] width 72 height 29
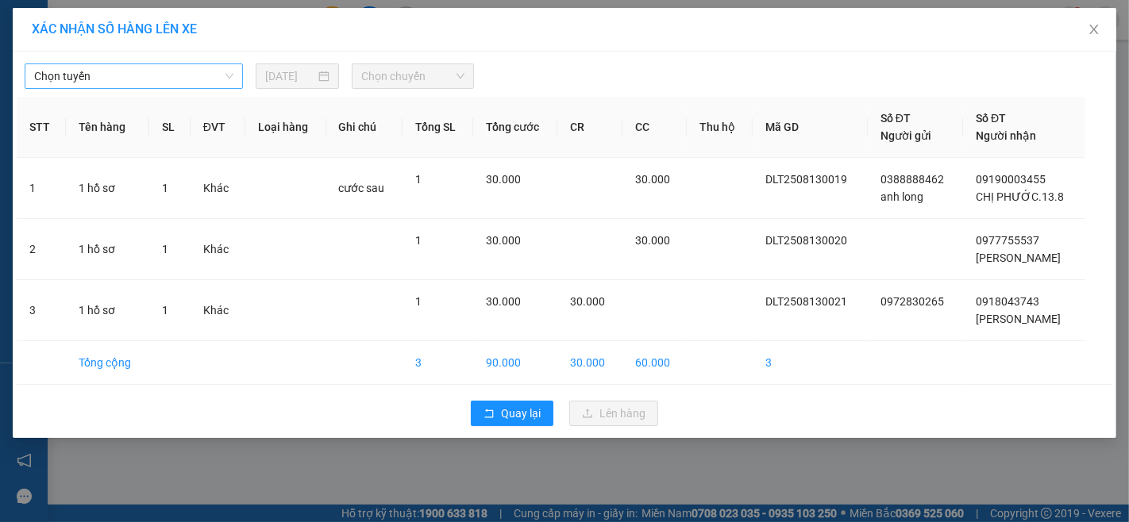
click at [129, 78] on span "Chọn tuyến" at bounding box center [133, 76] width 199 height 24
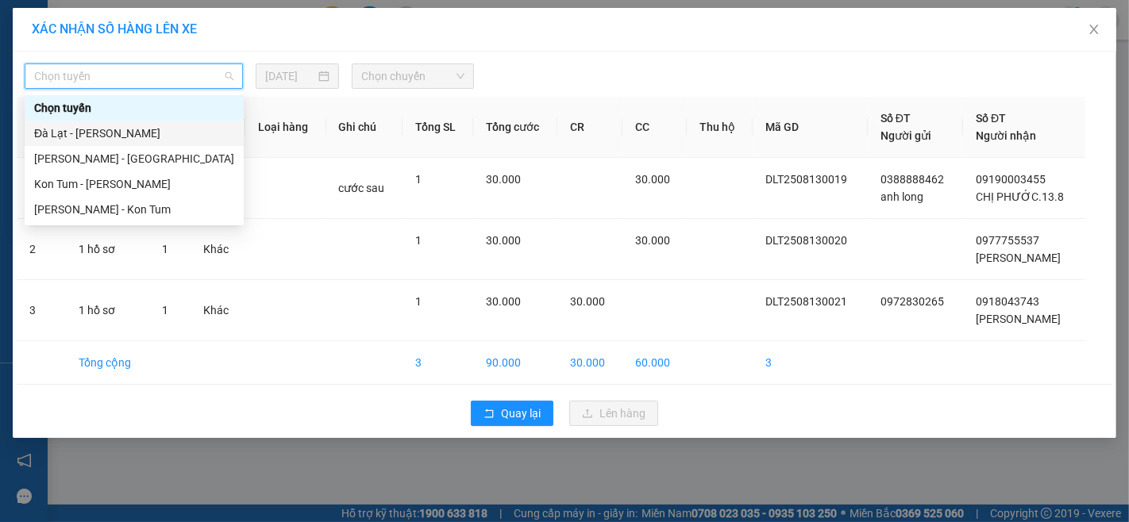
click at [136, 137] on div "Đà Lạt - [PERSON_NAME]" at bounding box center [134, 133] width 200 height 17
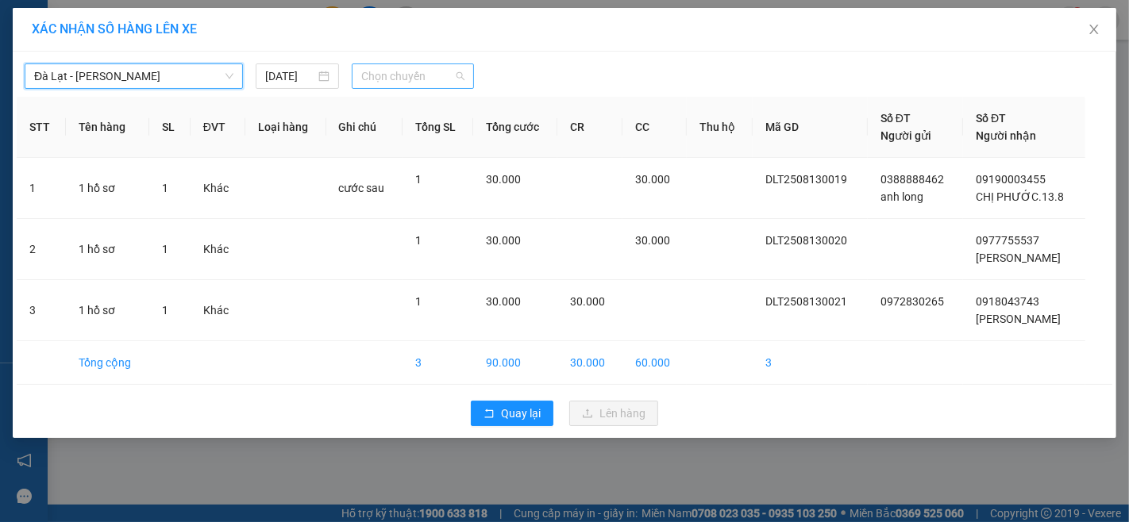
click at [425, 86] on span "Chọn chuyến" at bounding box center [412, 76] width 103 height 24
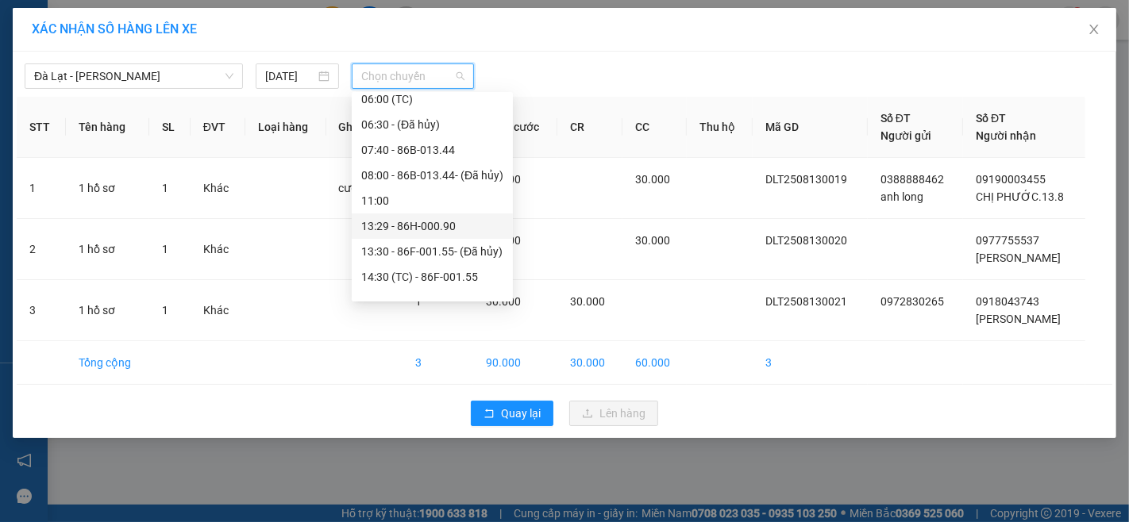
scroll to position [51, 0]
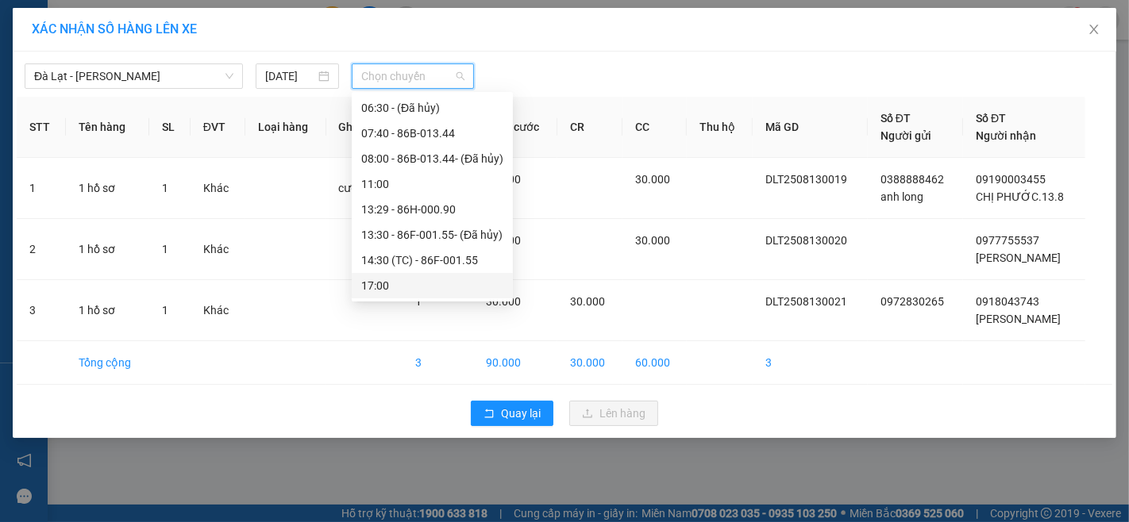
click at [431, 283] on div "17:00" at bounding box center [432, 285] width 142 height 17
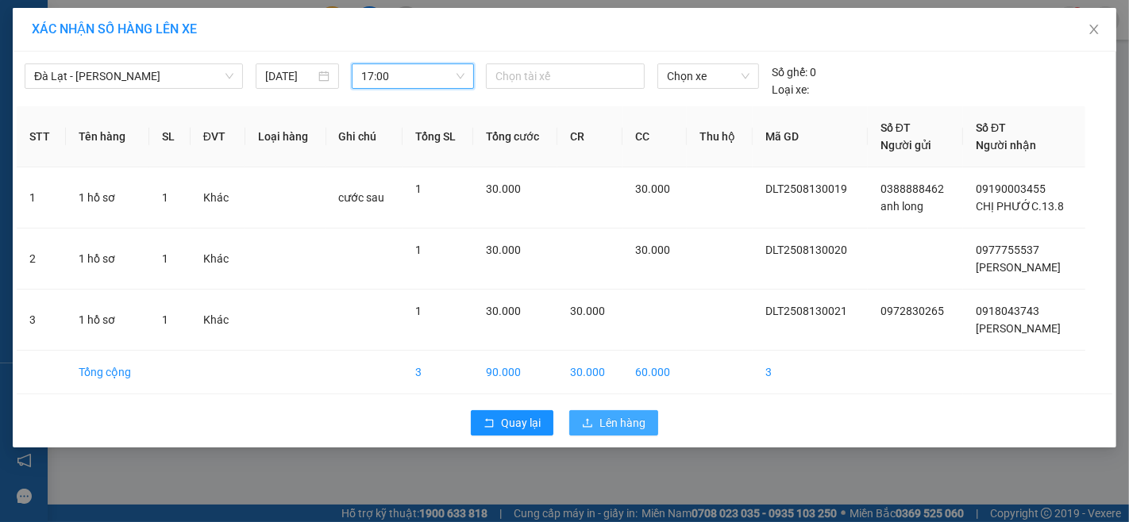
click at [611, 413] on button "Lên hàng" at bounding box center [613, 422] width 89 height 25
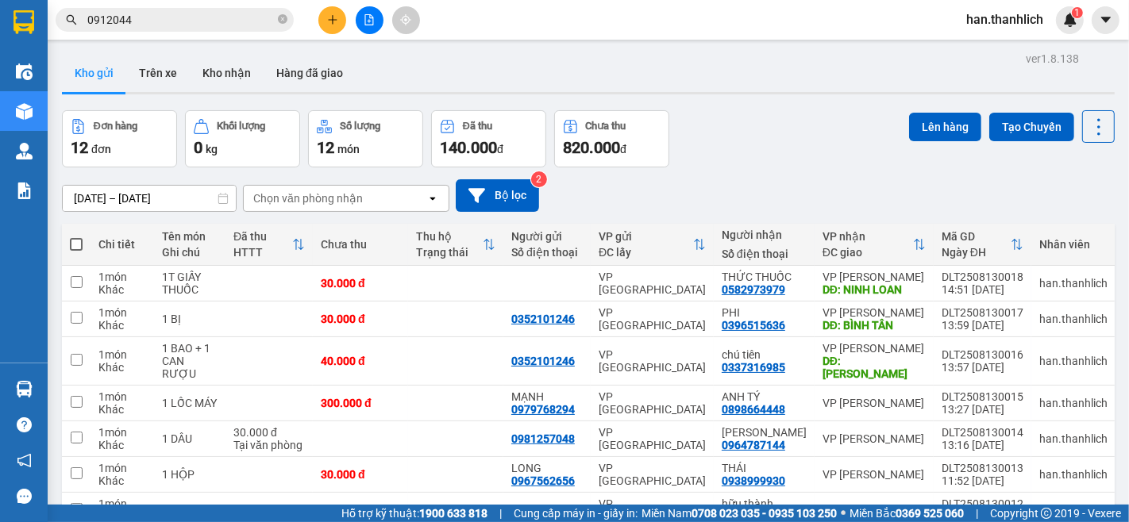
click at [84, 246] on th at bounding box center [76, 245] width 29 height 42
click at [82, 230] on th at bounding box center [76, 245] width 29 height 42
click at [78, 246] on span at bounding box center [76, 244] width 13 height 13
click at [76, 237] on input "checkbox" at bounding box center [76, 237] width 0 height 0
checkbox input "true"
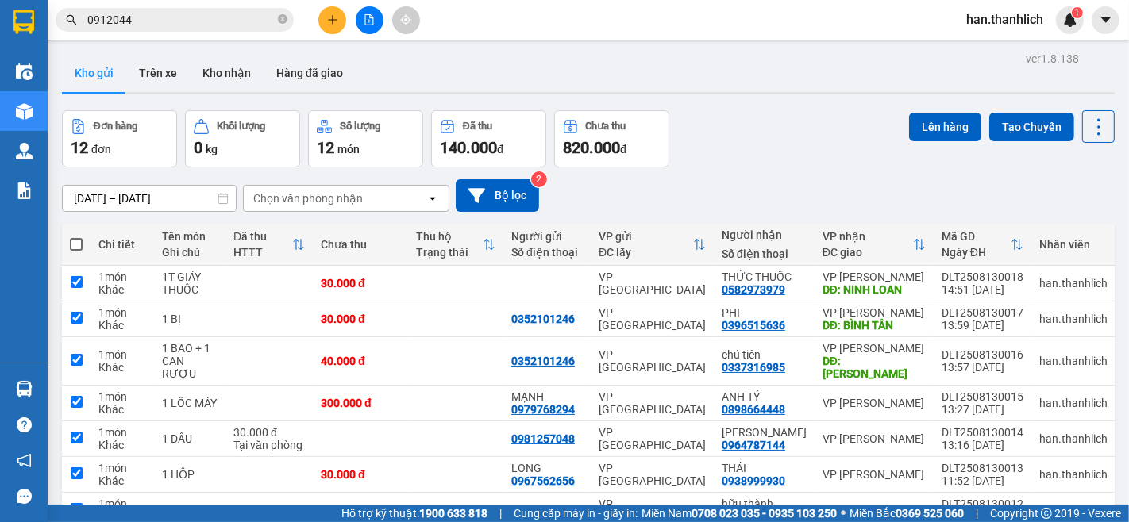
checkbox input "true"
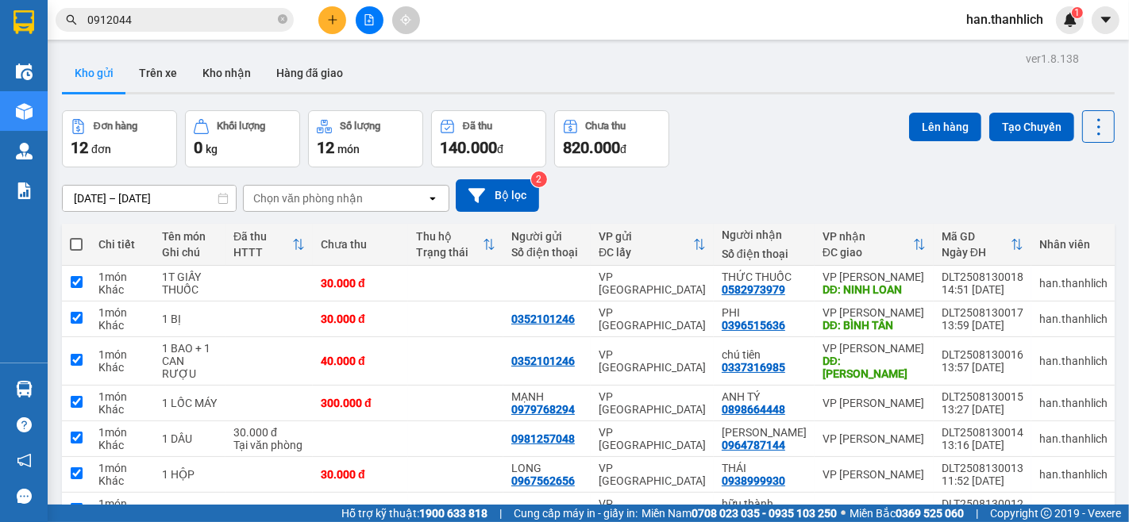
checkbox input "true"
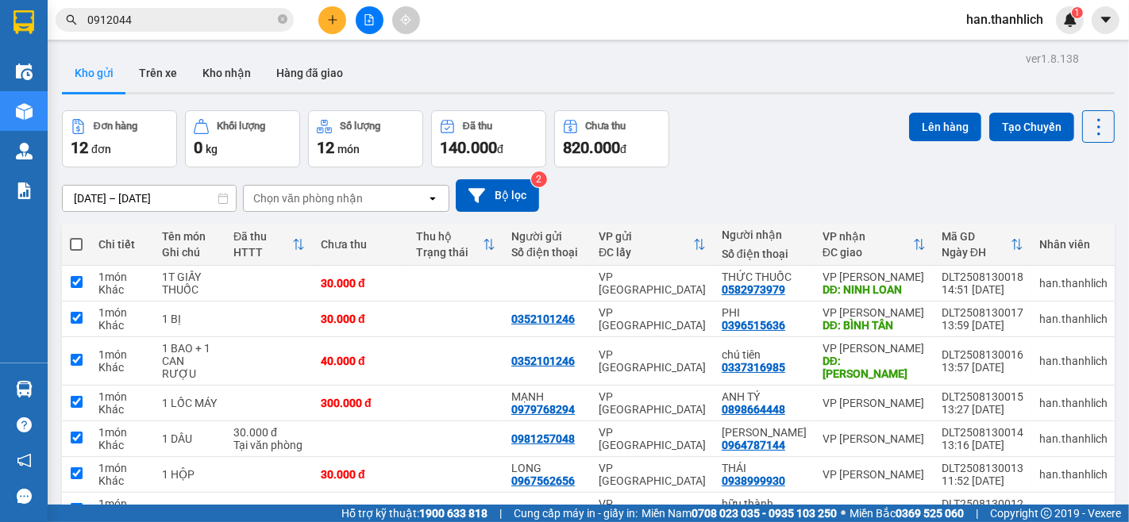
checkbox input "true"
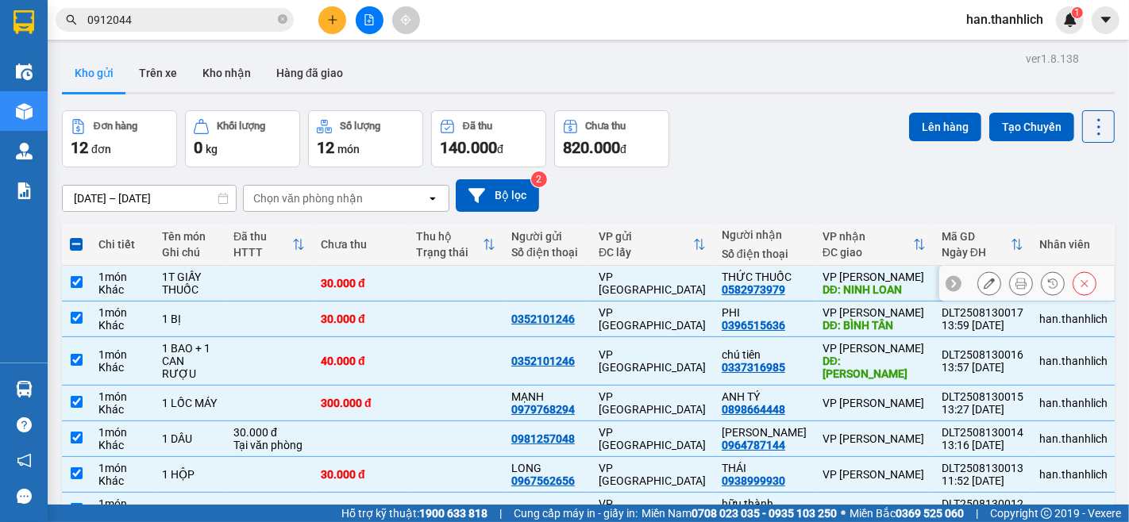
click at [351, 277] on div "30.000 đ" at bounding box center [360, 283] width 79 height 13
checkbox input "false"
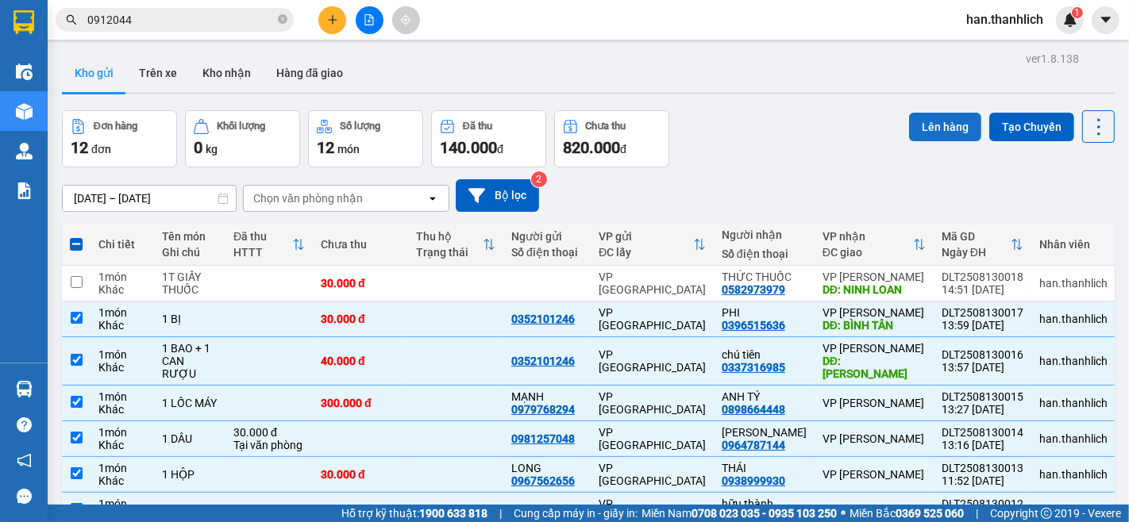
click at [948, 121] on button "Lên hàng" at bounding box center [945, 127] width 72 height 29
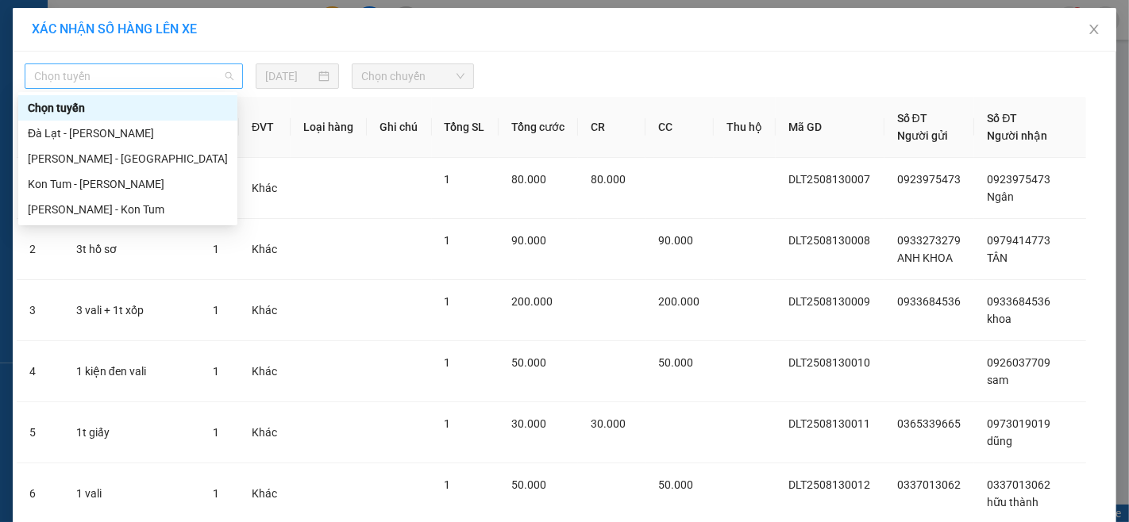
click at [113, 79] on span "Chọn tuyến" at bounding box center [133, 76] width 199 height 24
click at [120, 131] on div "Đà Lạt - [PERSON_NAME]" at bounding box center [128, 133] width 200 height 17
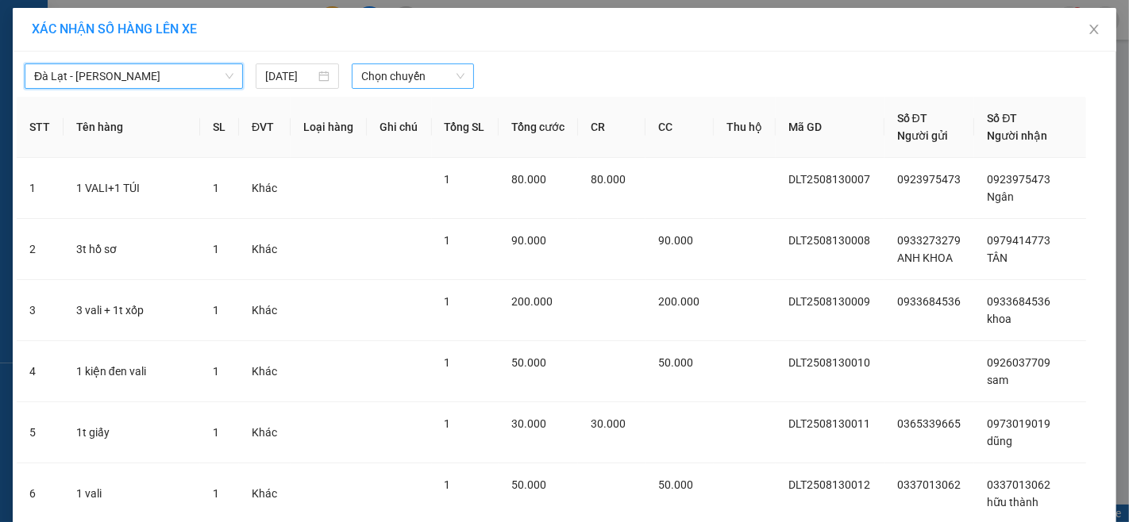
click at [383, 75] on span "Chọn chuyến" at bounding box center [412, 76] width 103 height 24
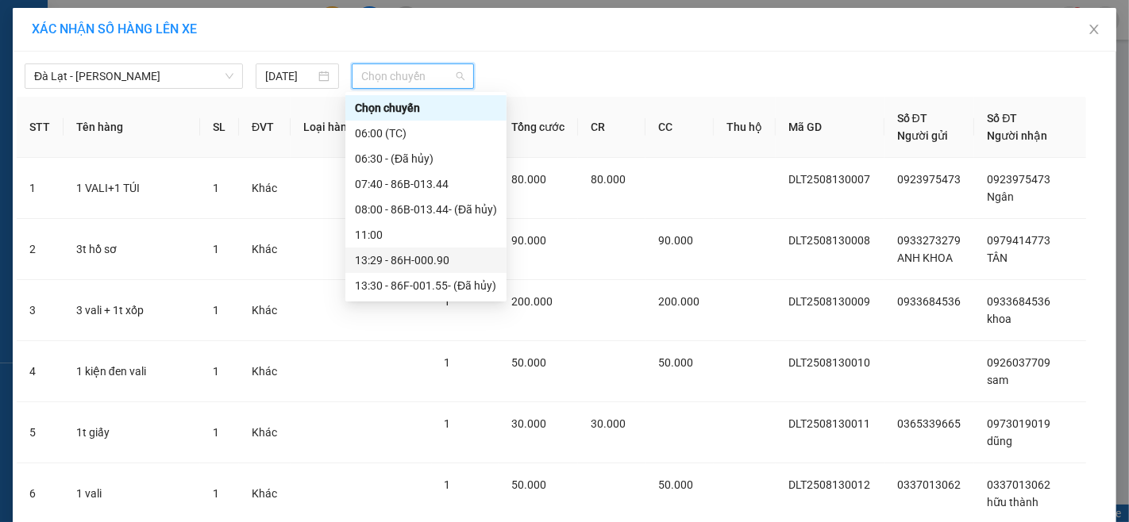
click at [409, 256] on div "13:29 - 86H-000.90" at bounding box center [426, 260] width 142 height 17
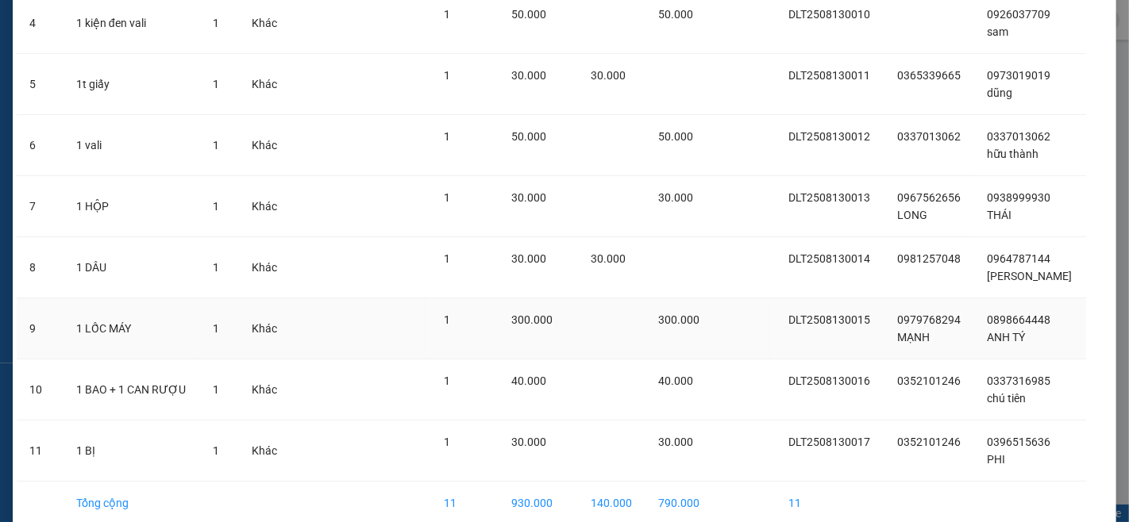
scroll to position [433, 0]
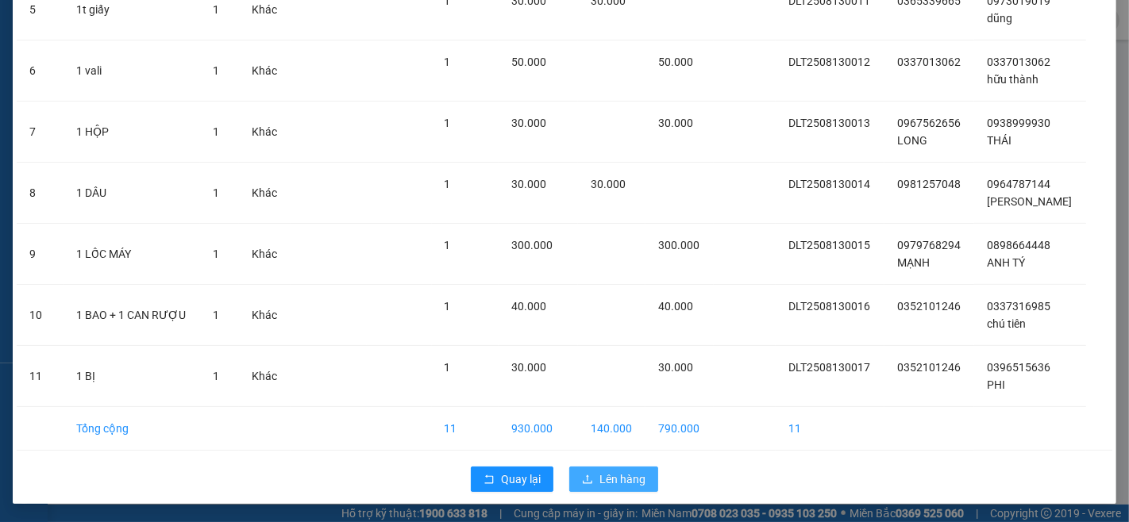
drag, startPoint x: 606, startPoint y: 483, endPoint x: 617, endPoint y: 456, distance: 29.2
click at [606, 484] on span "Lên hàng" at bounding box center [622, 479] width 46 height 17
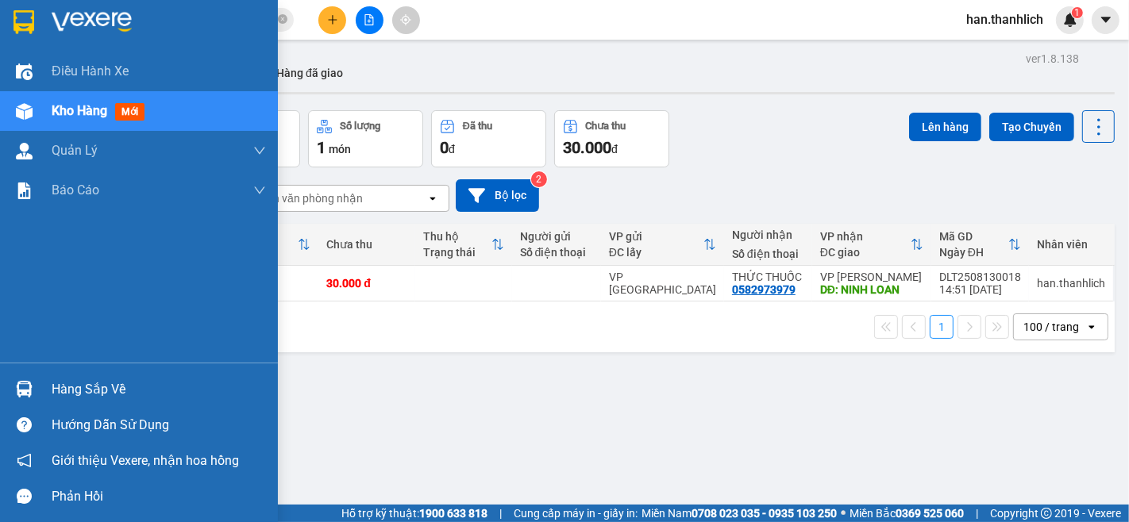
click at [81, 392] on div "Hàng sắp về" at bounding box center [159, 390] width 214 height 24
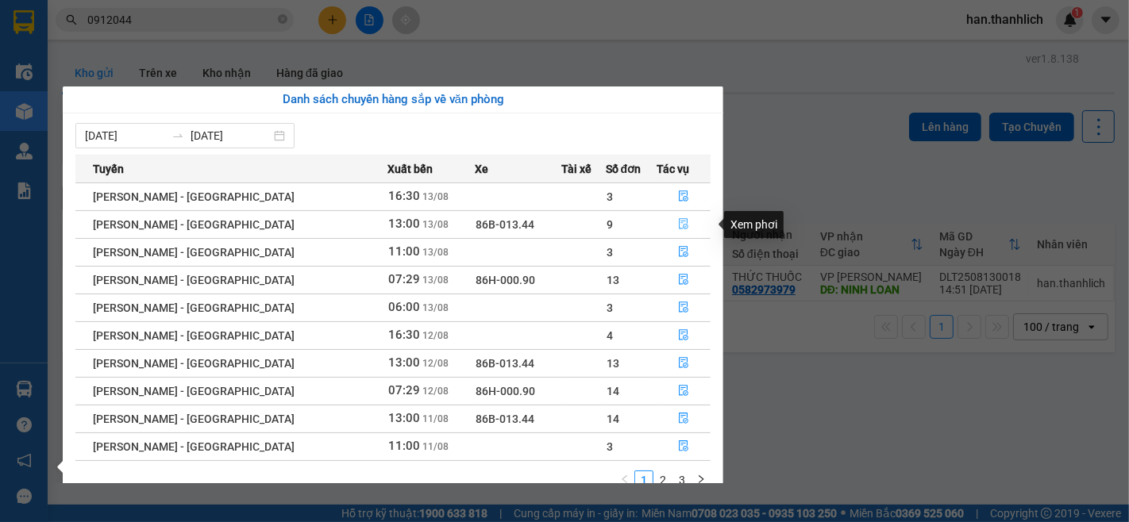
click at [675, 217] on button "button" at bounding box center [683, 224] width 52 height 25
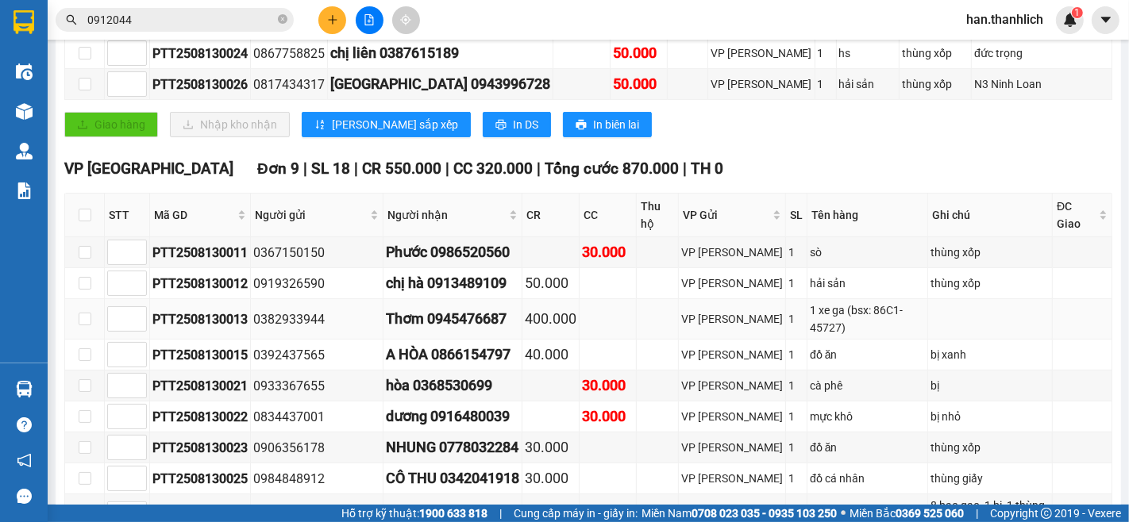
scroll to position [528, 0]
